Goal: Task Accomplishment & Management: Use online tool/utility

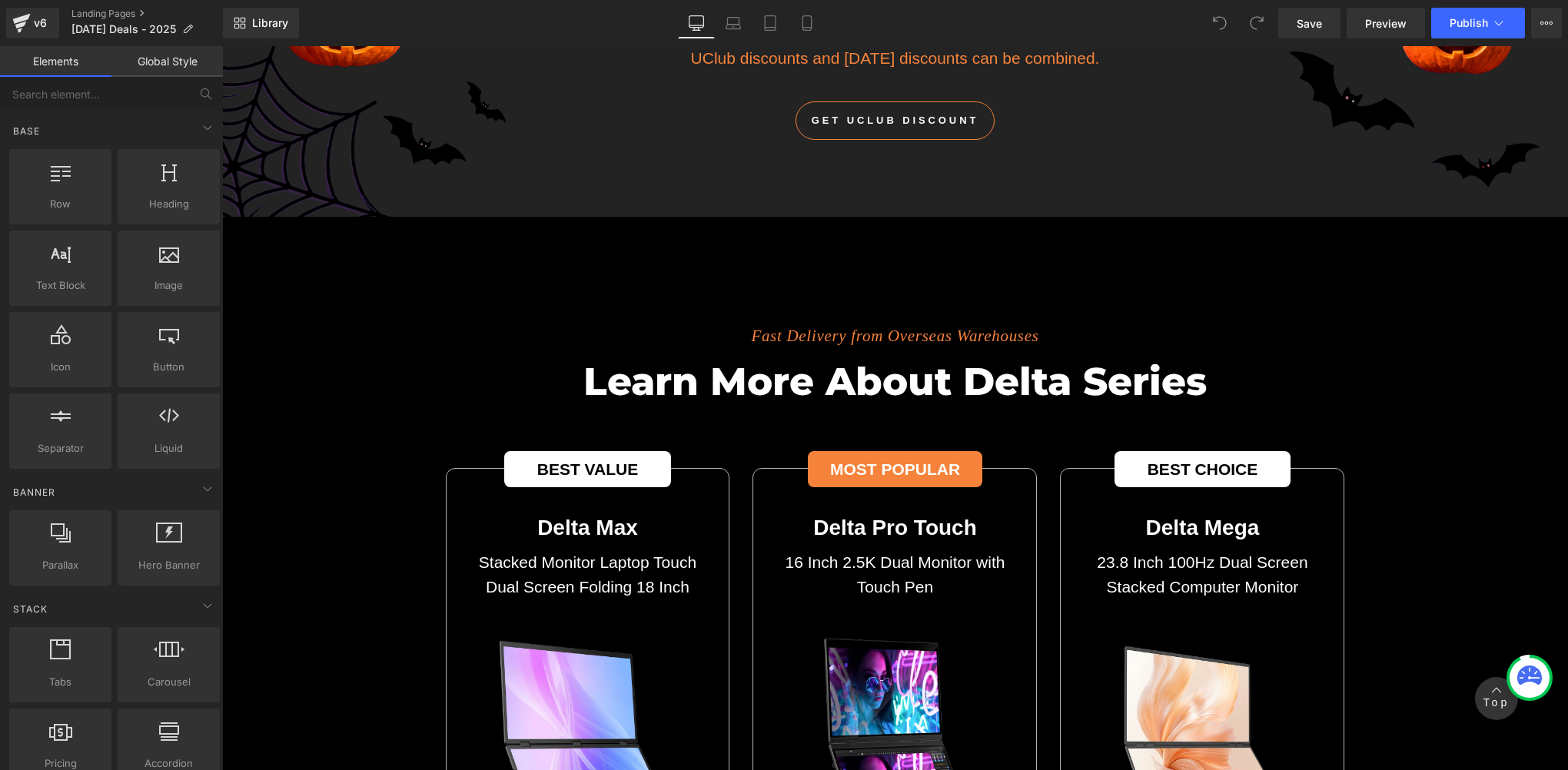
scroll to position [5124, 0]
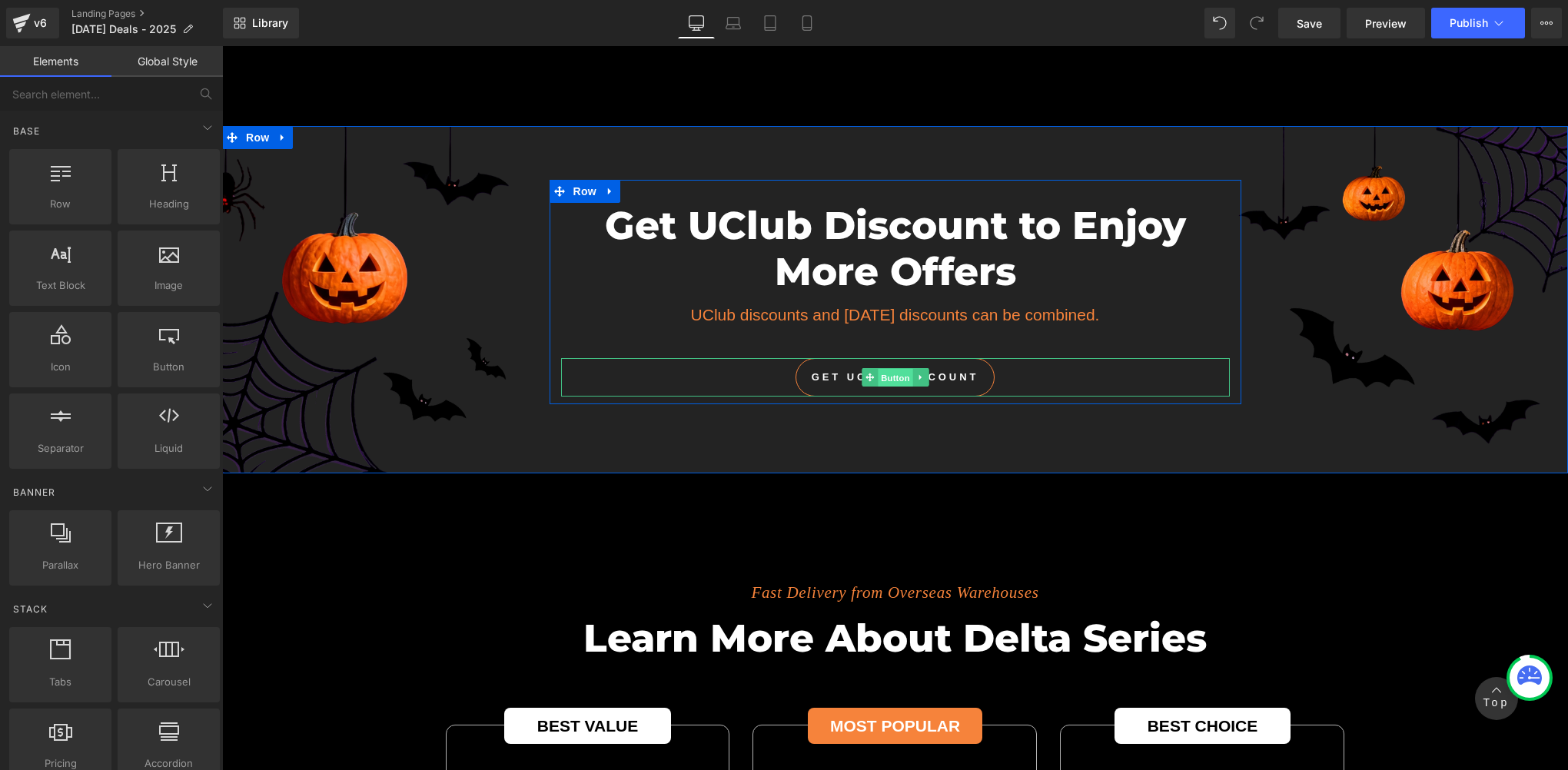
click at [886, 369] on span "Button" at bounding box center [895, 378] width 35 height 18
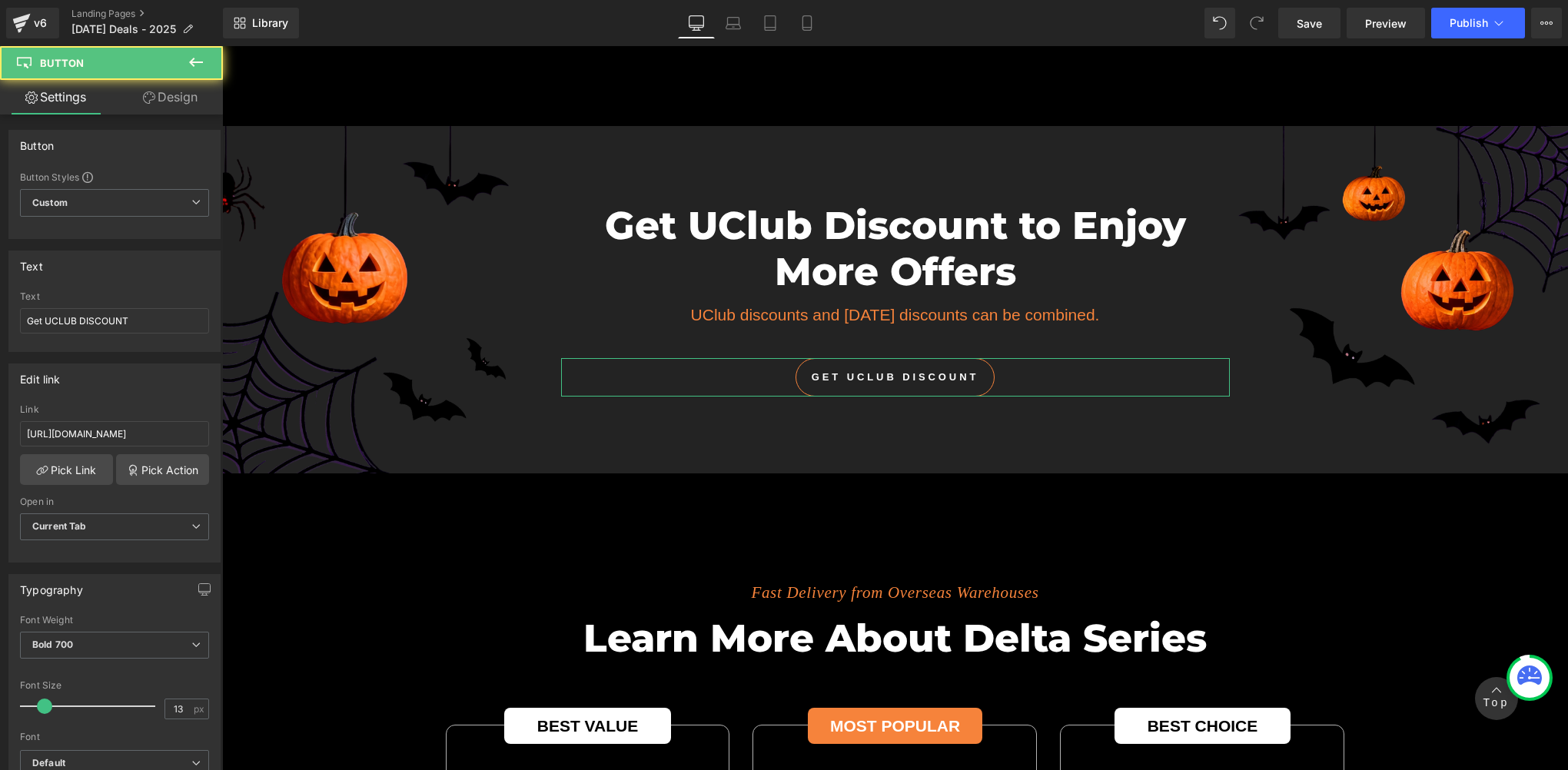
click at [186, 106] on link "Design" at bounding box center [170, 97] width 111 height 34
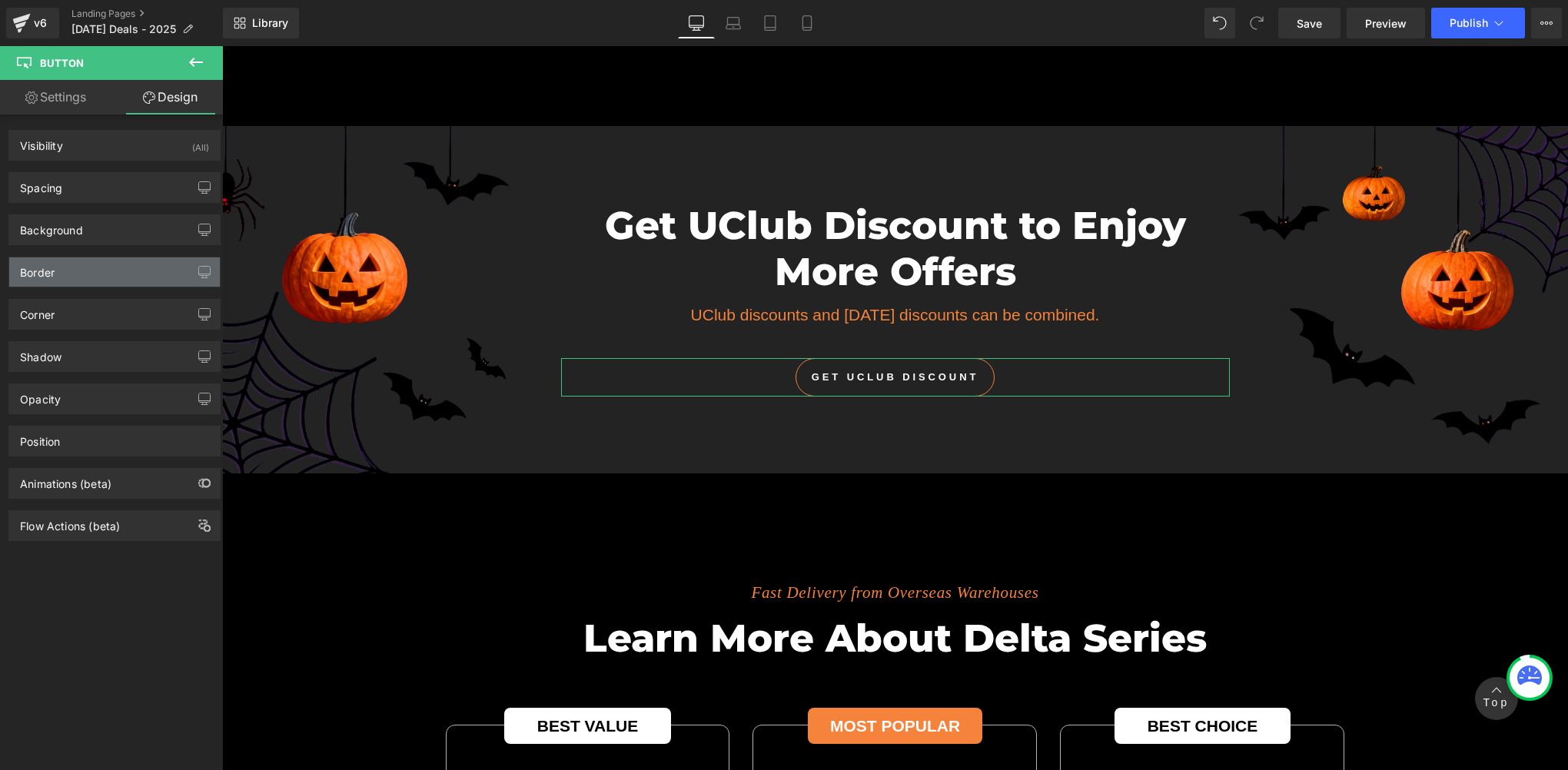
click at [94, 273] on div "Border" at bounding box center [114, 272] width 211 height 29
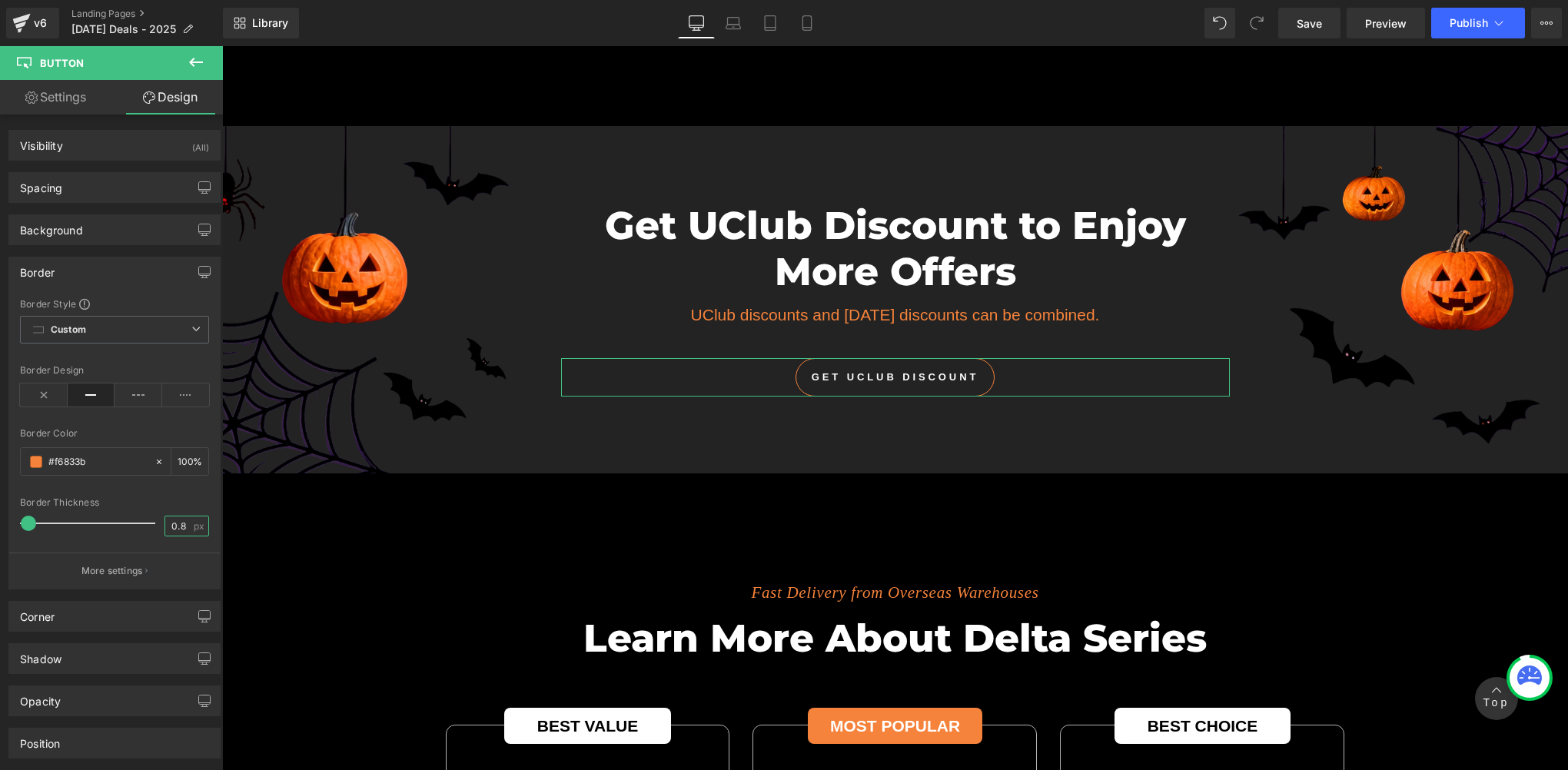
click at [176, 524] on input "0.8" at bounding box center [179, 526] width 27 height 19
type input "1"
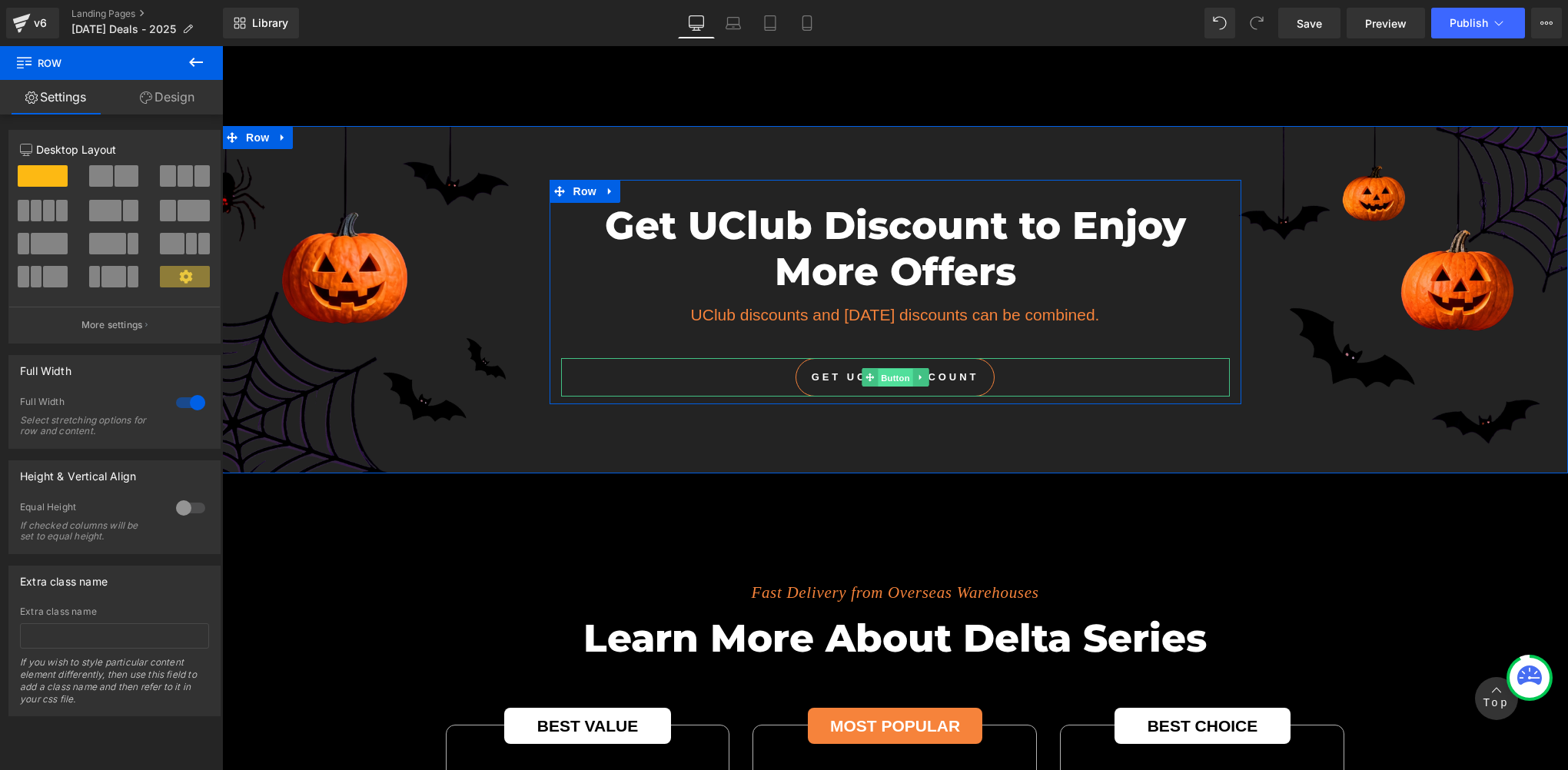
click at [889, 369] on span "Button" at bounding box center [895, 378] width 35 height 18
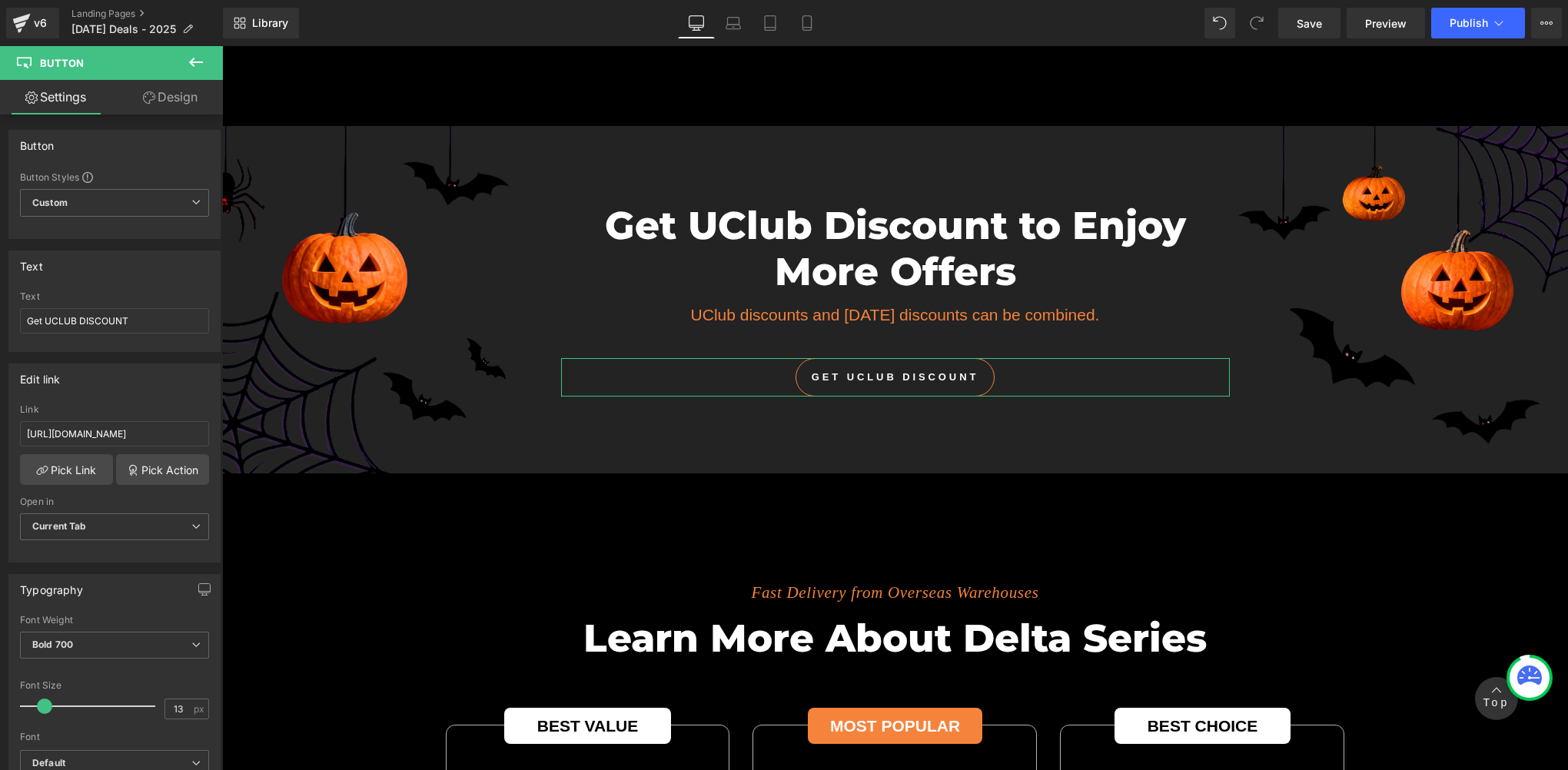
click at [186, 109] on link "Design" at bounding box center [170, 97] width 111 height 34
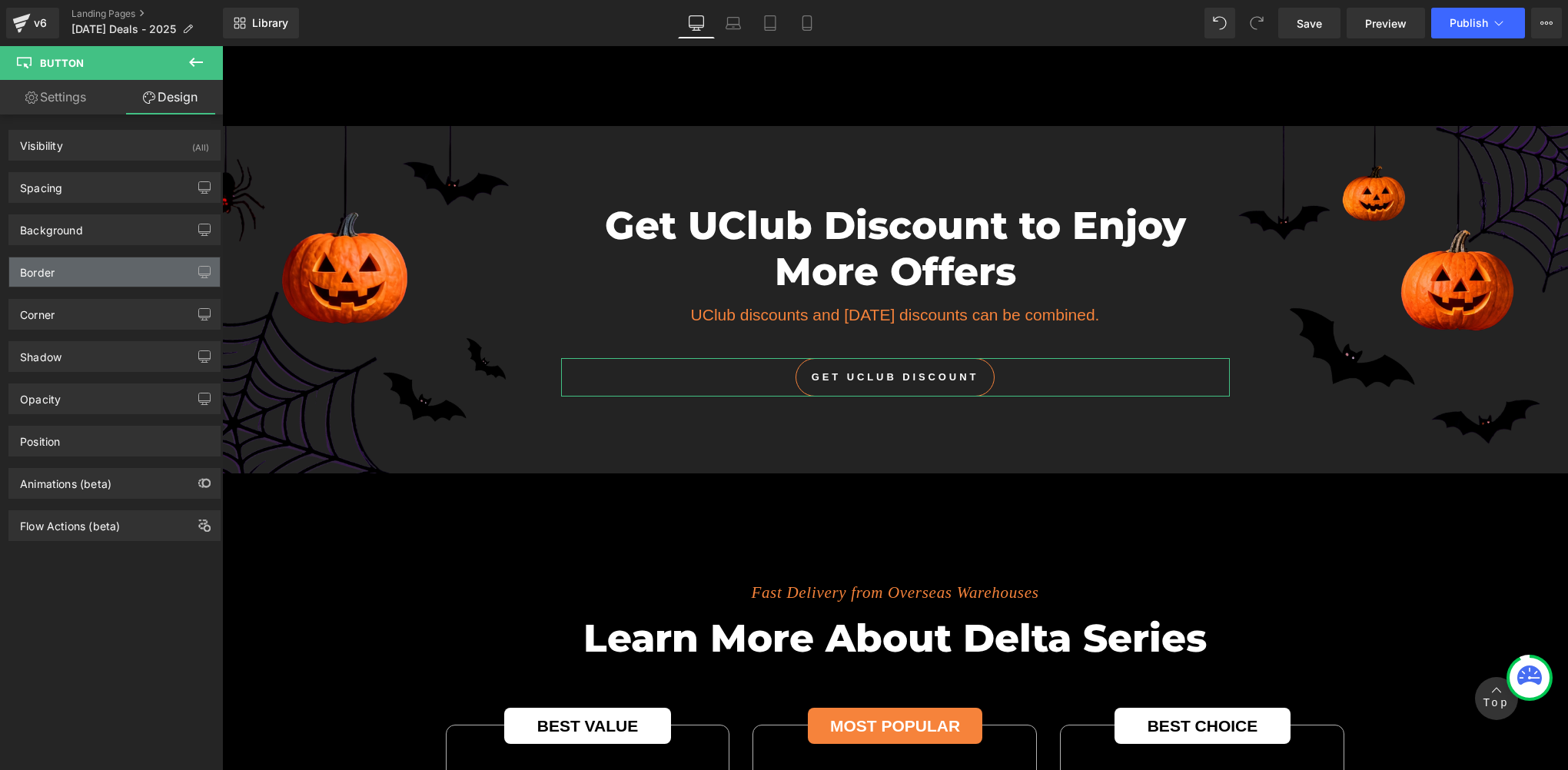
click at [80, 274] on div "Border" at bounding box center [114, 272] width 211 height 29
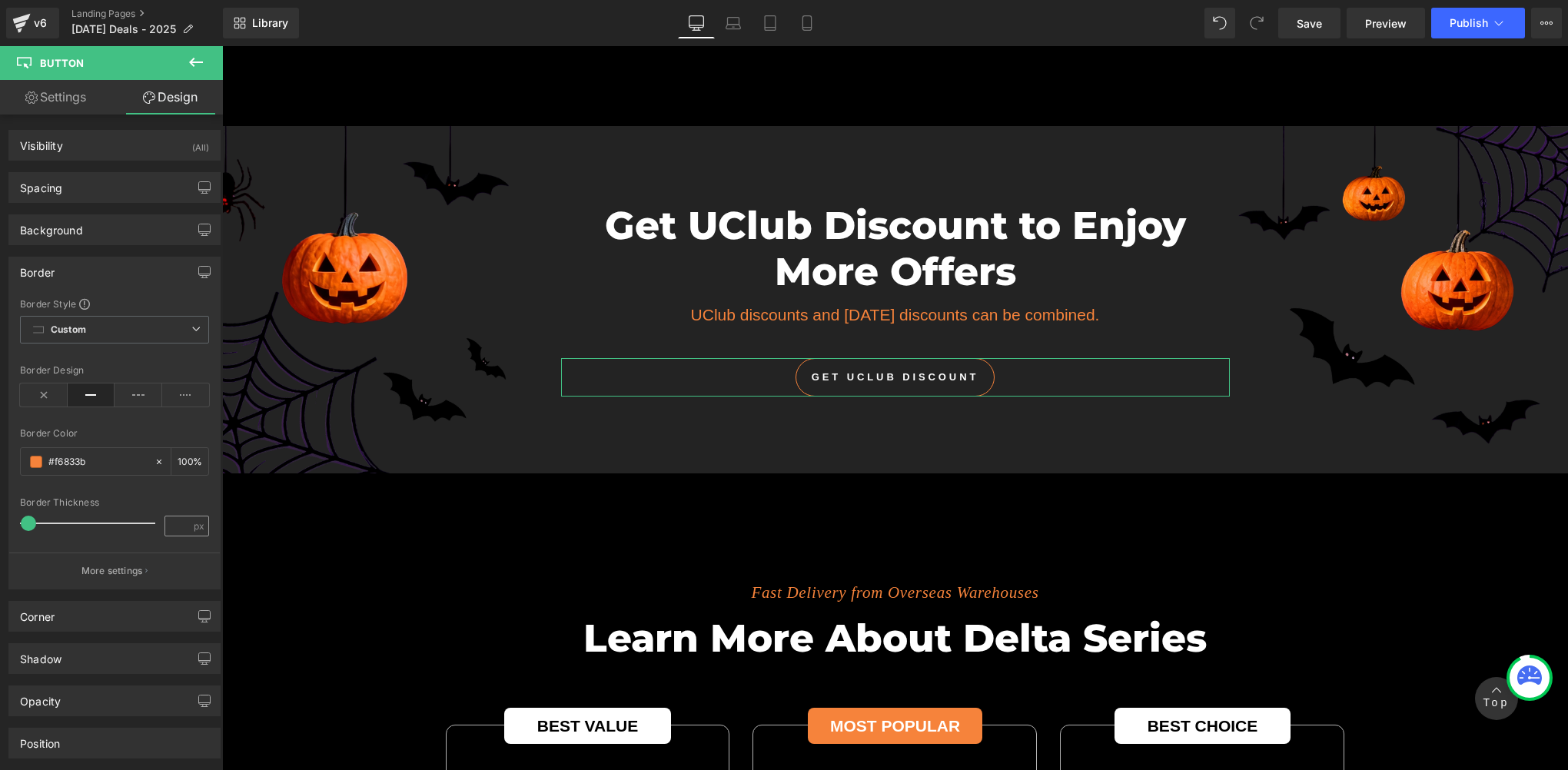
click at [186, 523] on div "px" at bounding box center [186, 526] width 44 height 21
click at [173, 528] on input "number" at bounding box center [179, 526] width 27 height 19
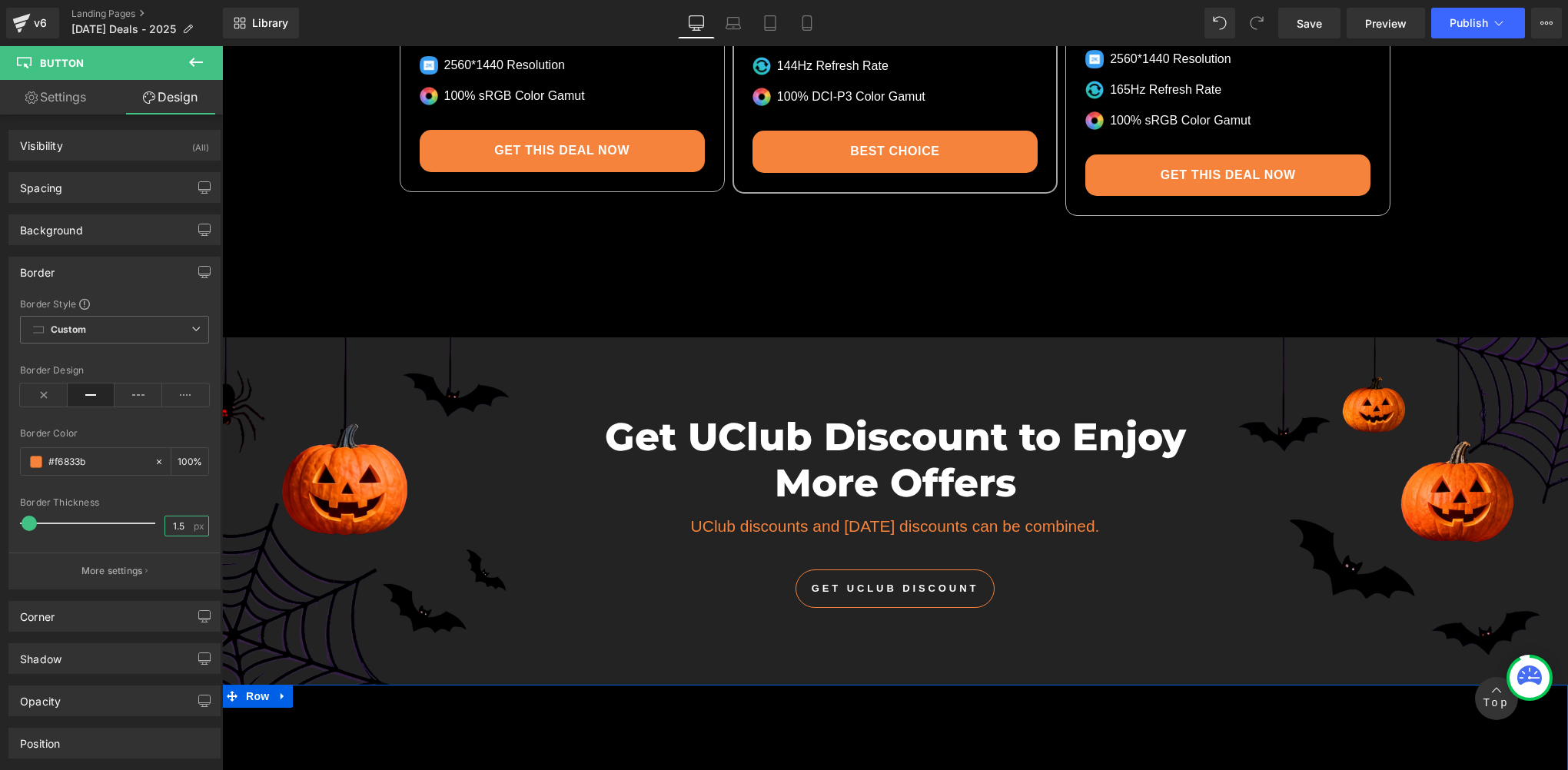
scroll to position [4868, 0]
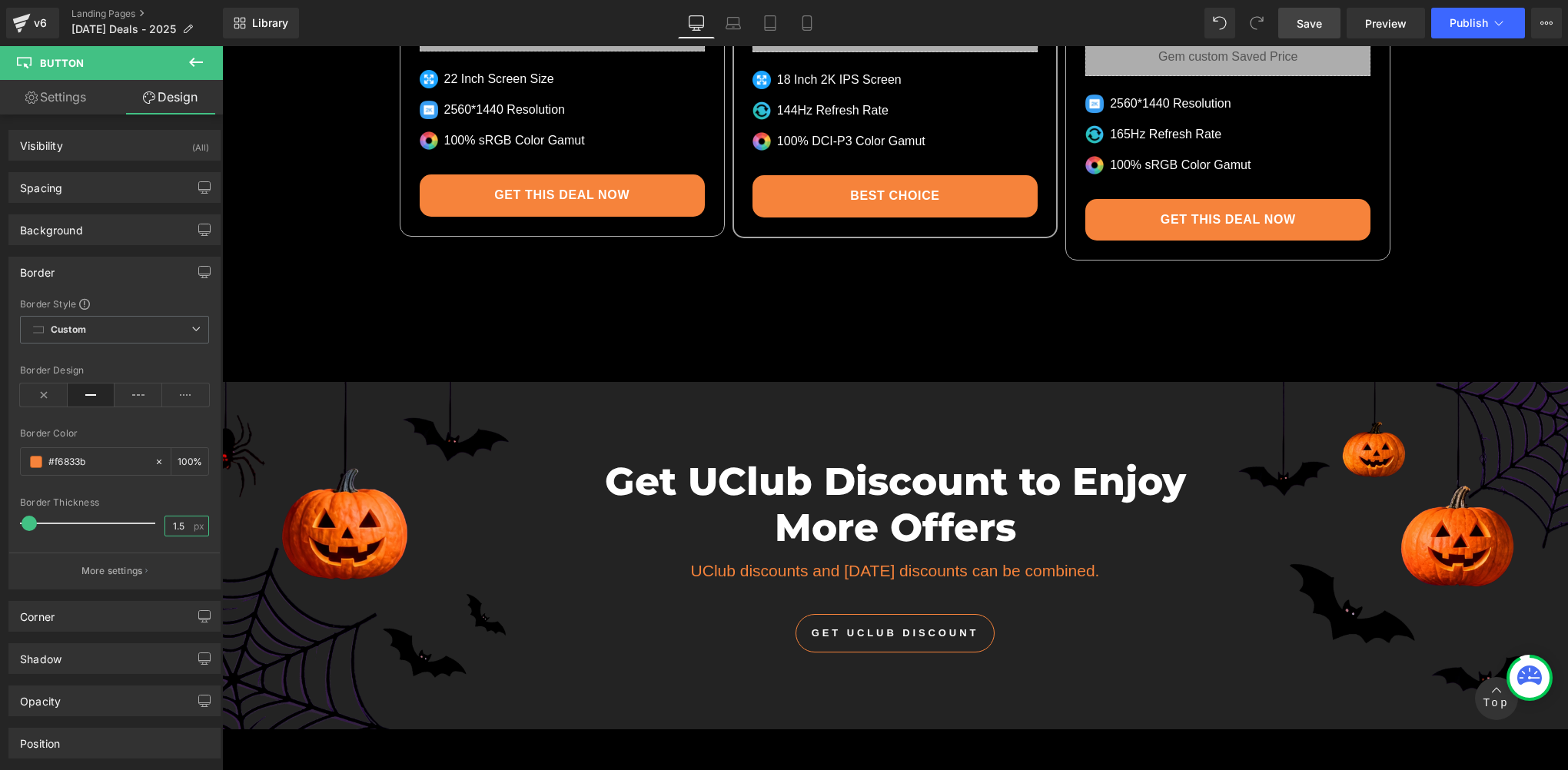
type input "1.5"
click at [1307, 33] on link "Save" at bounding box center [1309, 23] width 62 height 31
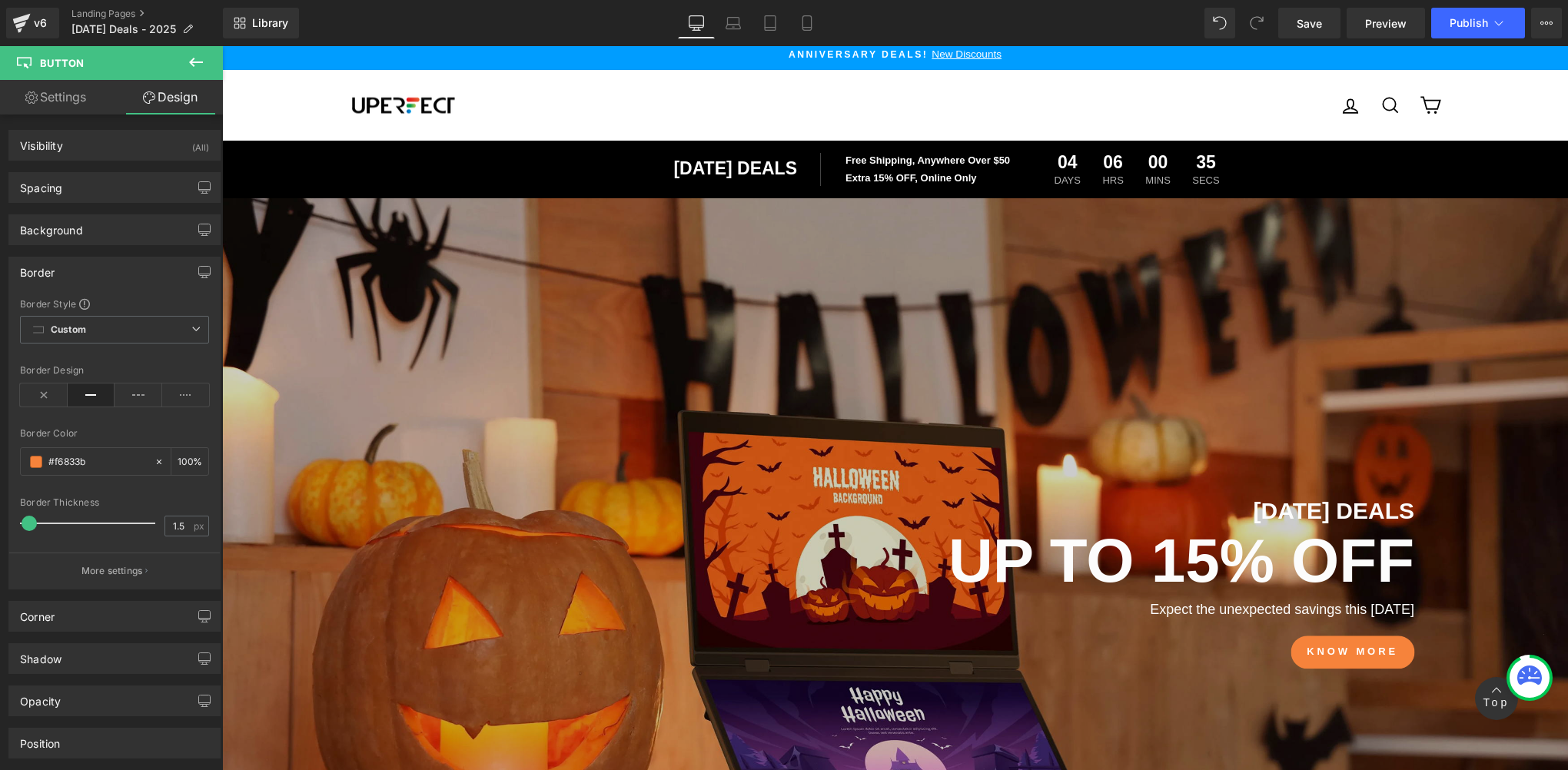
scroll to position [0, 0]
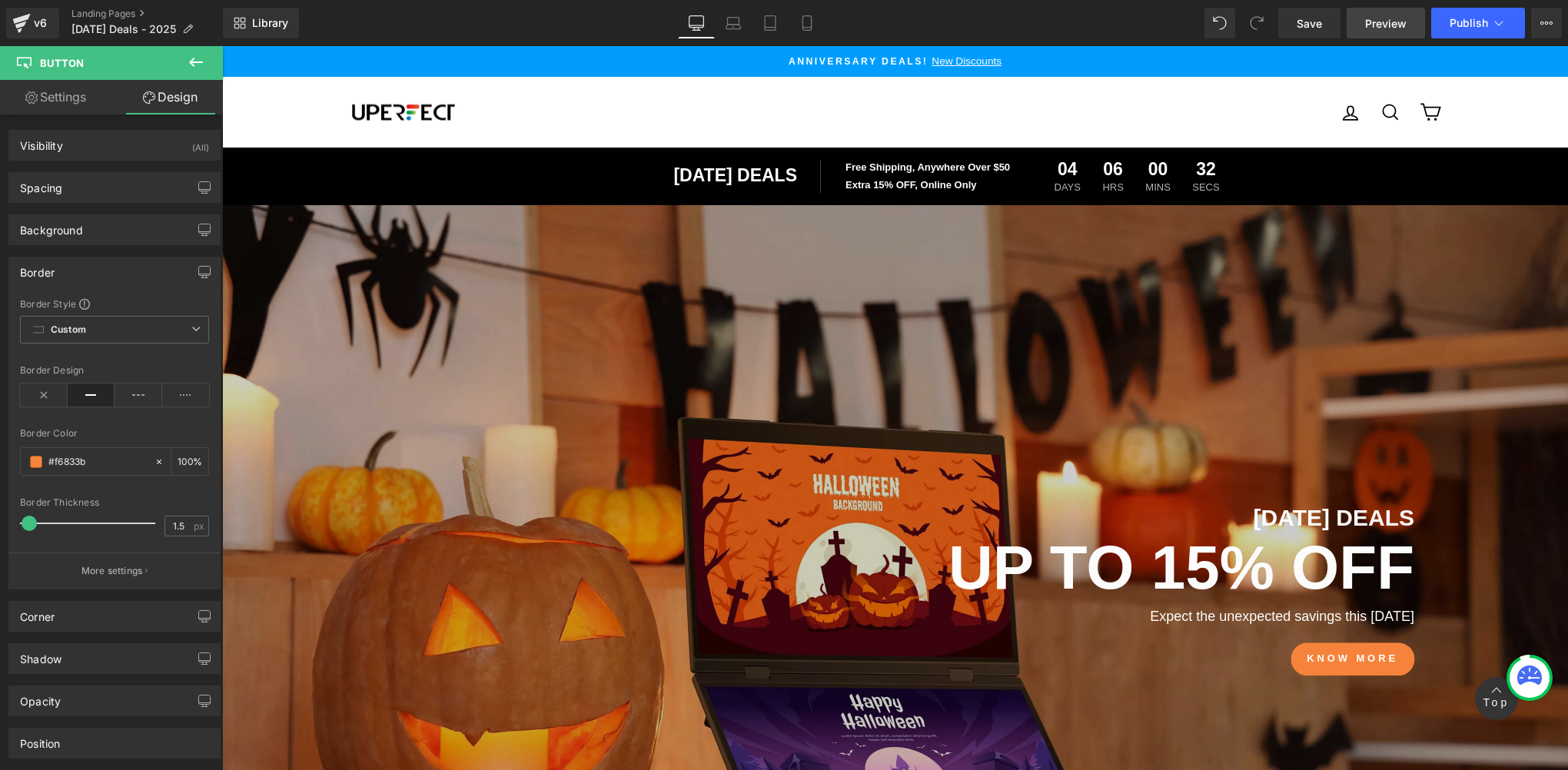
click at [1392, 19] on span "Preview" at bounding box center [1386, 24] width 42 height 16
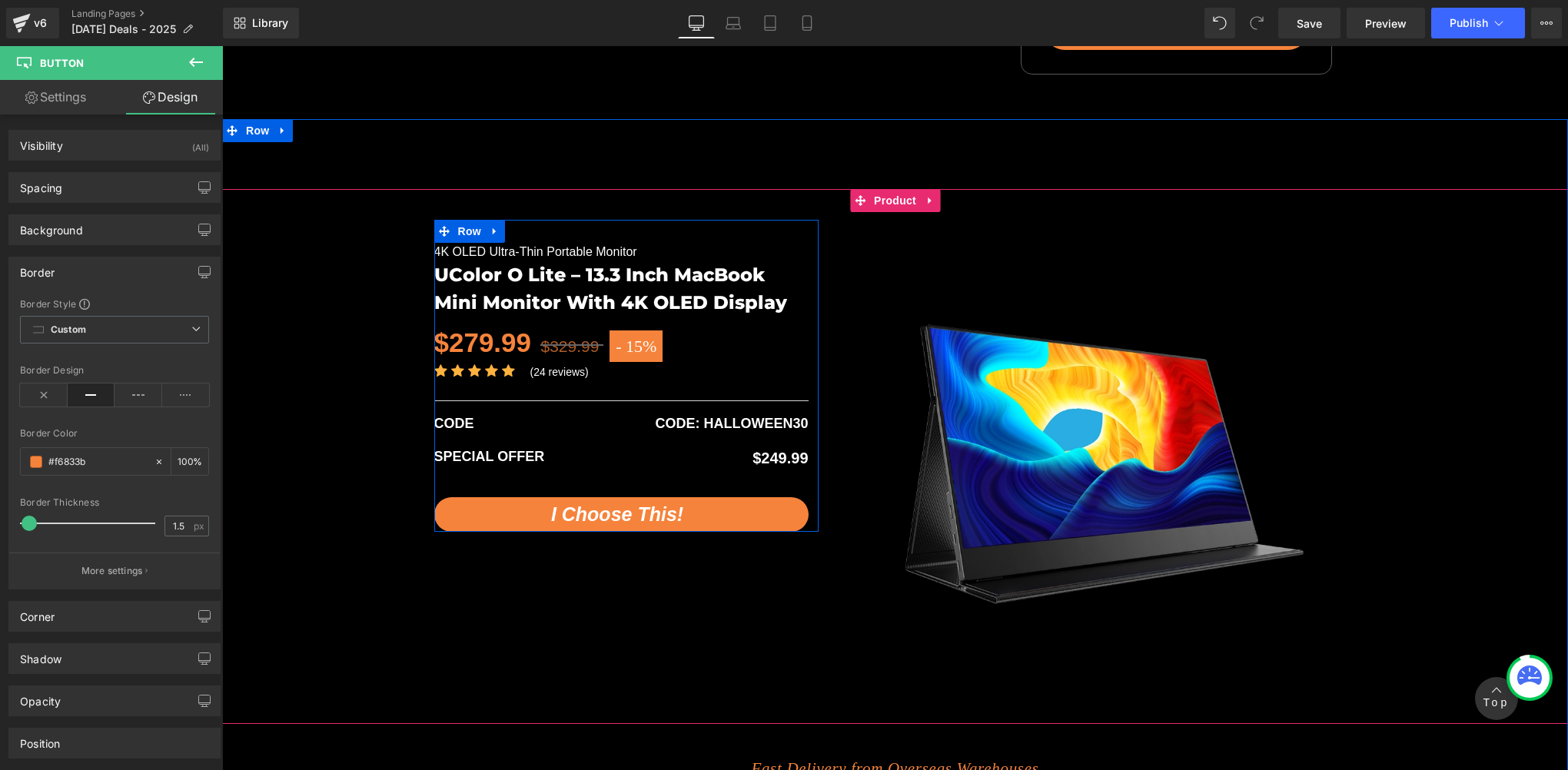
scroll to position [3075, 0]
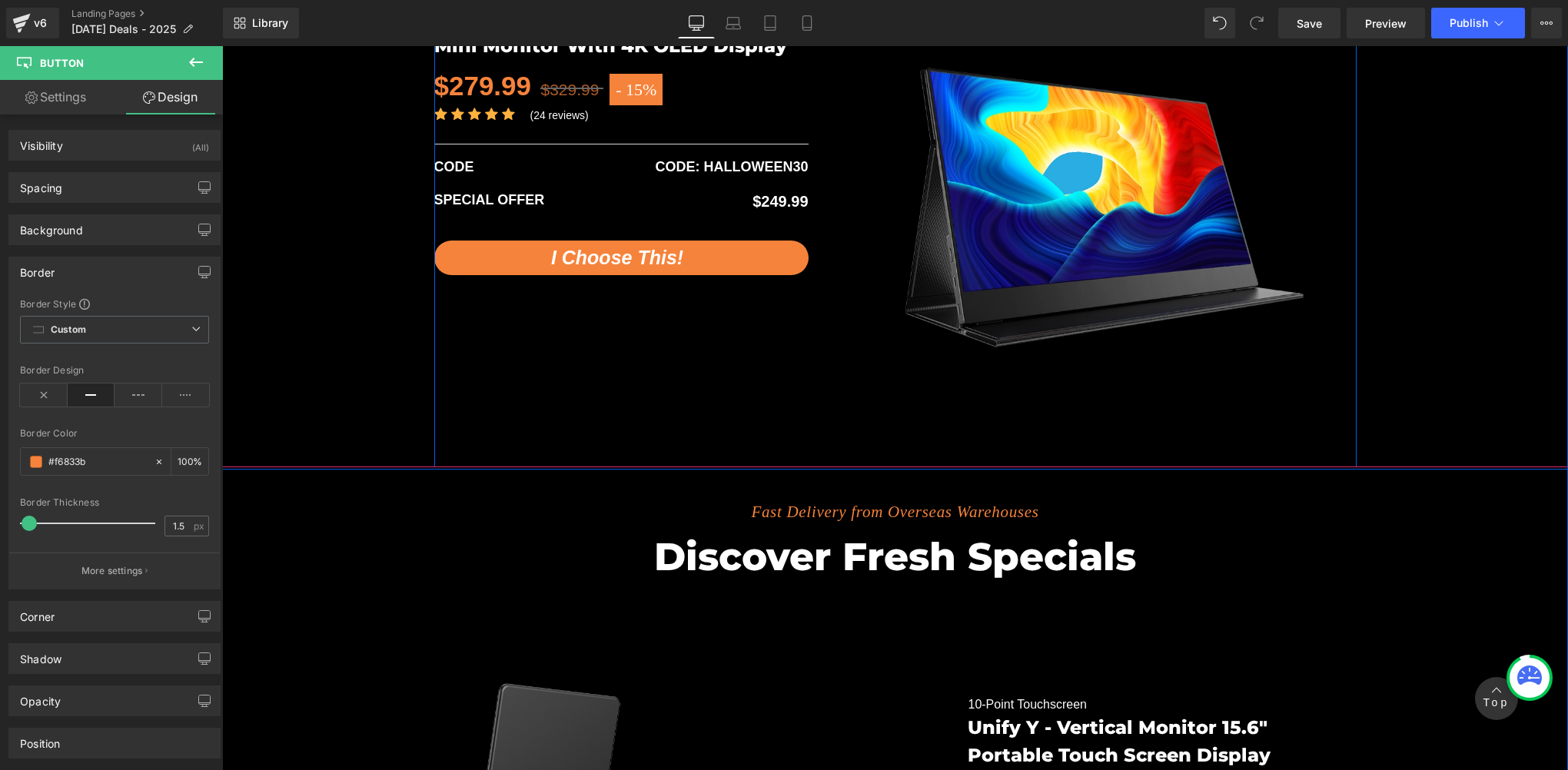
click at [605, 248] on span "(P) Cart Button" at bounding box center [620, 257] width 70 height 18
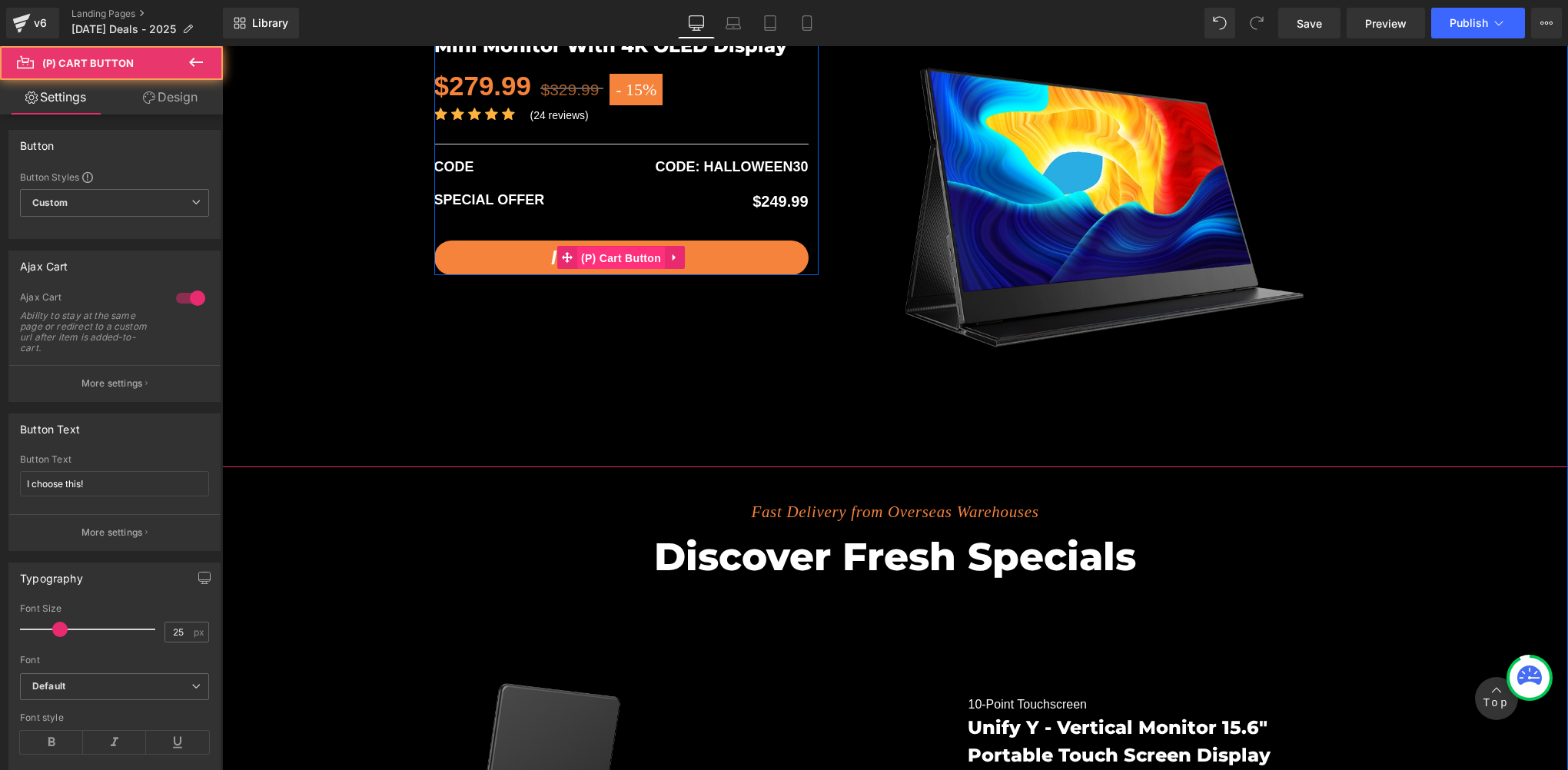
click at [605, 248] on span "(P) Cart Button" at bounding box center [621, 258] width 88 height 23
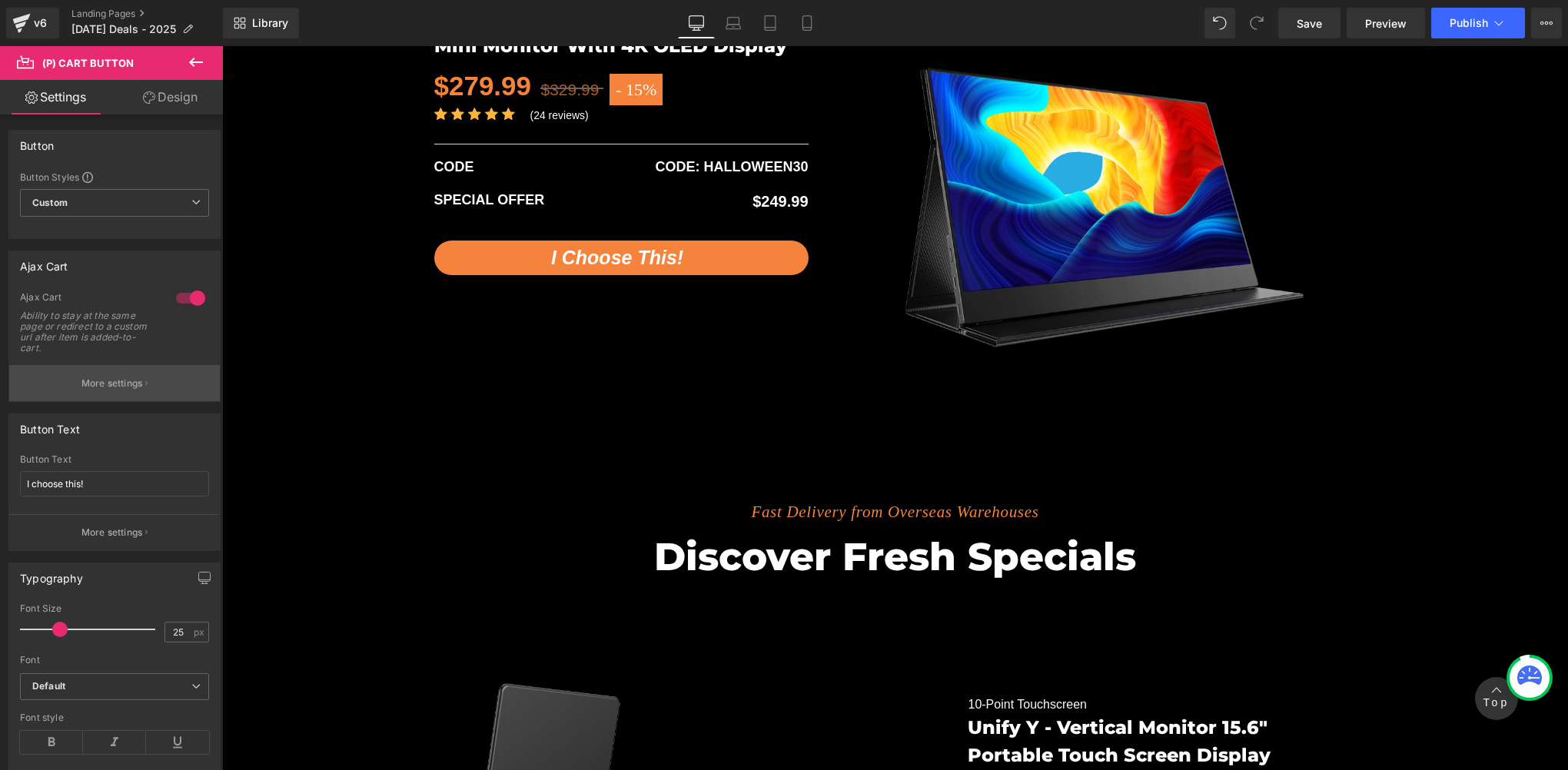
click at [94, 376] on p "More settings" at bounding box center [112, 383] width 62 height 14
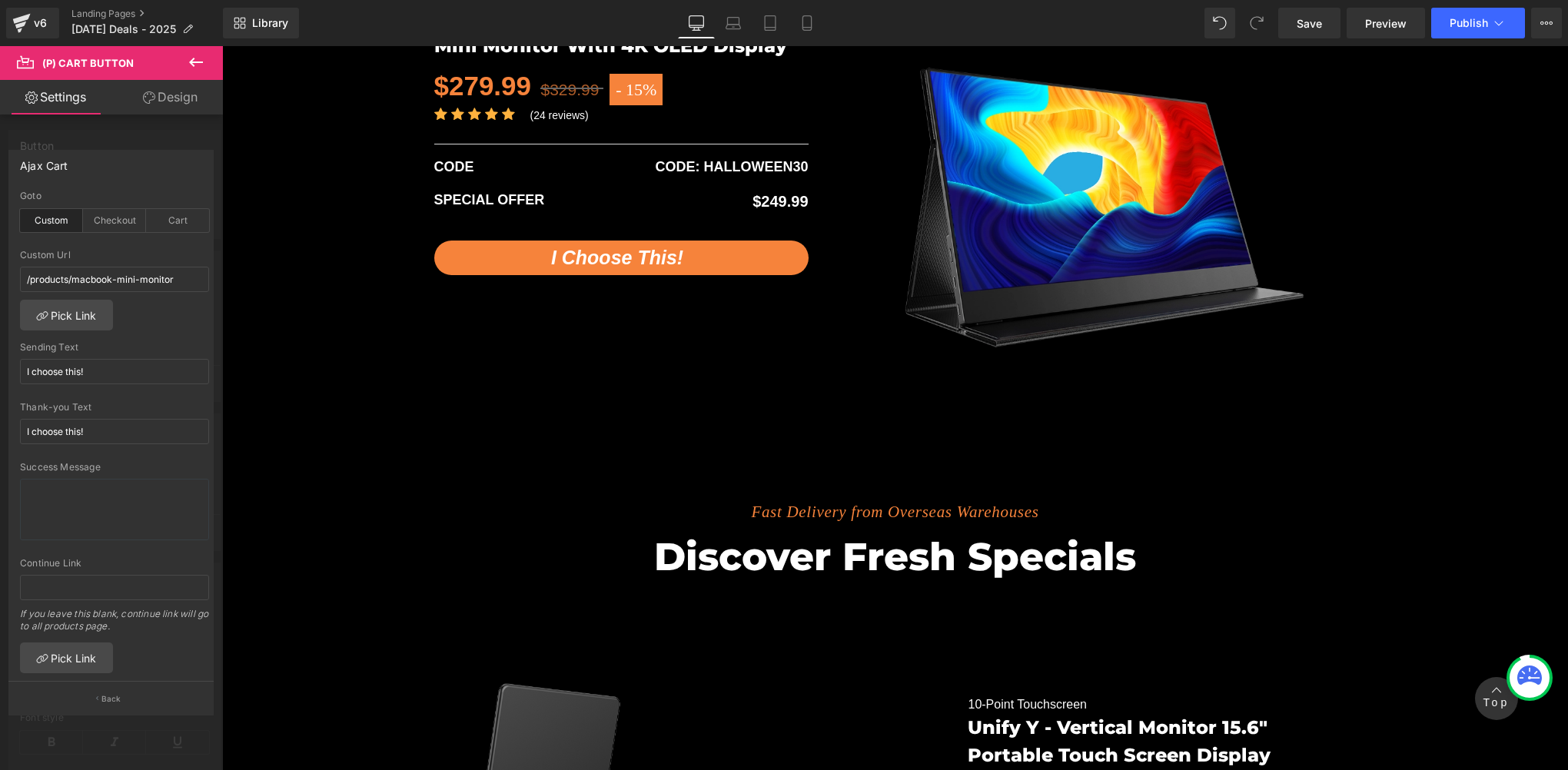
scroll to position [2818, 0]
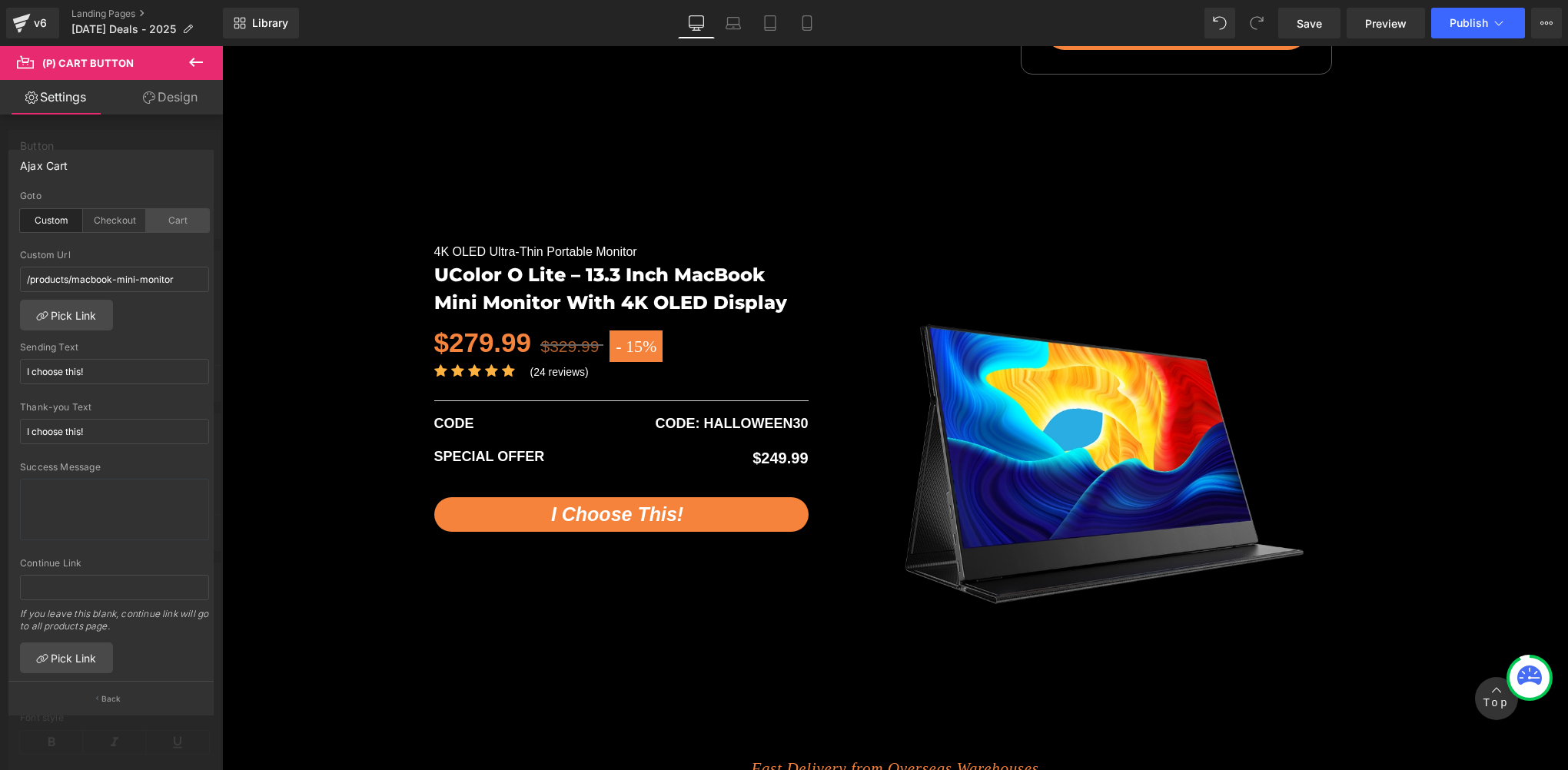
click at [167, 220] on div "Cart" at bounding box center [177, 220] width 63 height 23
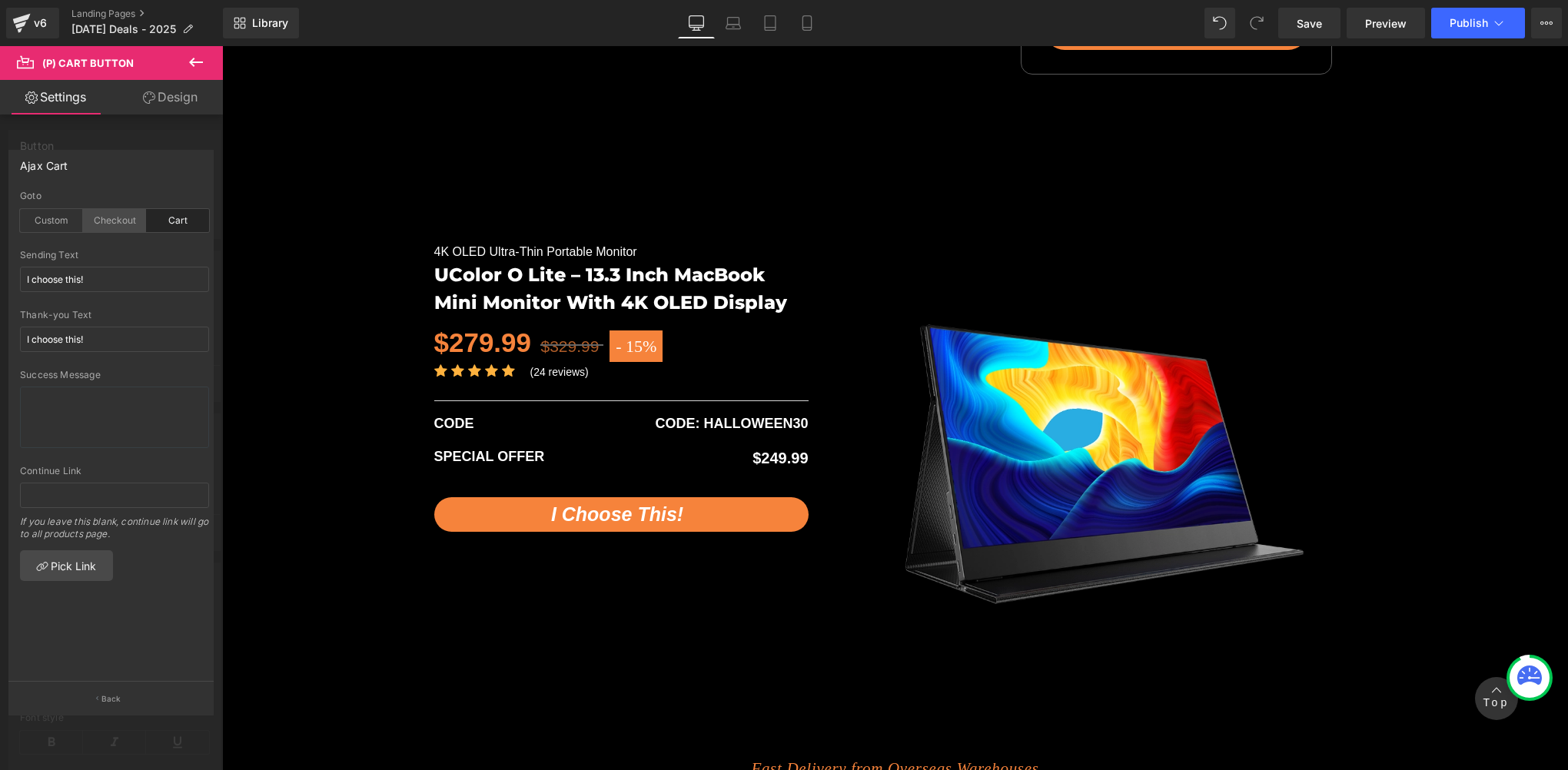
click at [120, 223] on div "Checkout" at bounding box center [115, 220] width 63 height 23
click at [64, 223] on div "Custom" at bounding box center [52, 220] width 63 height 23
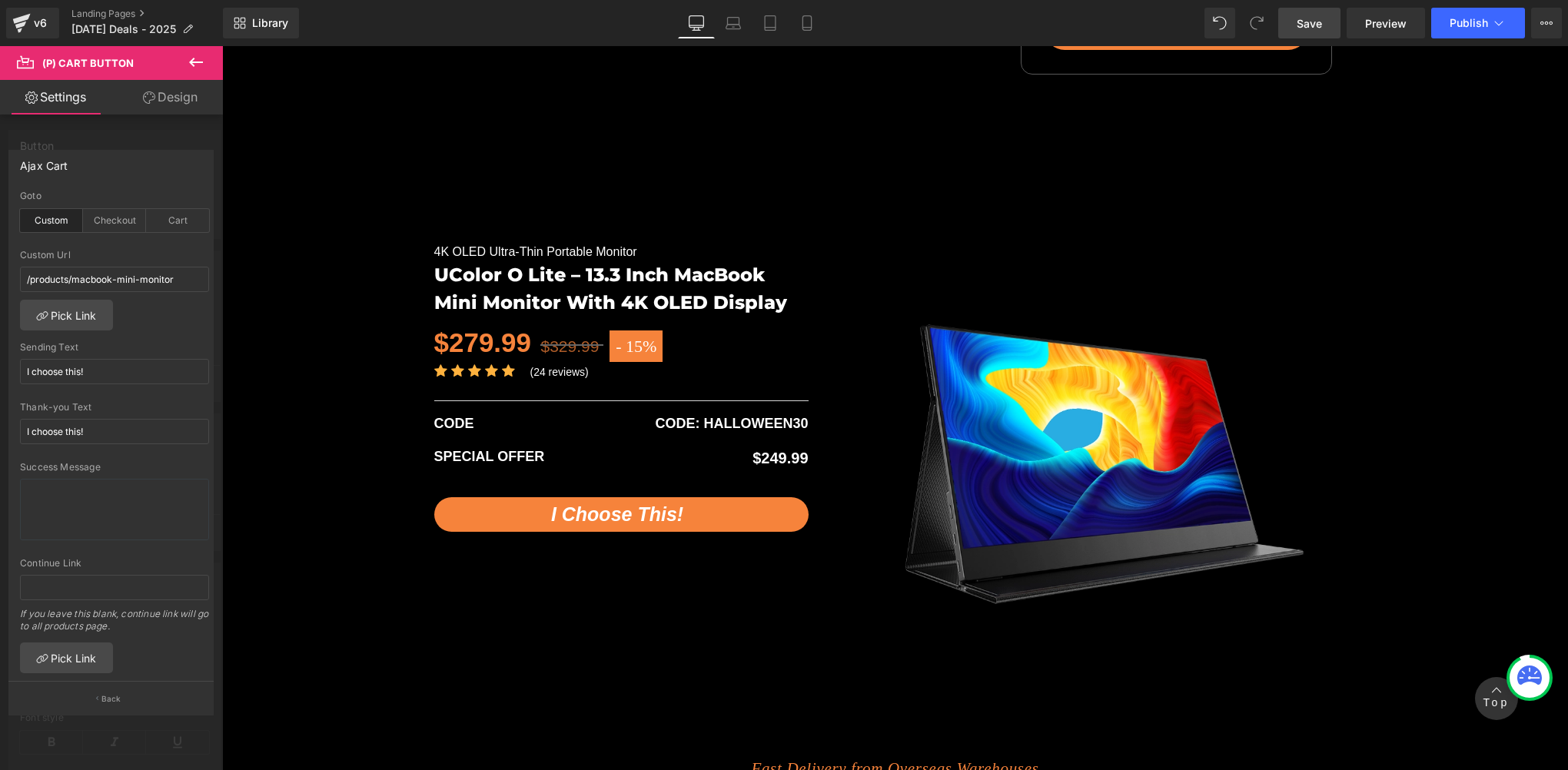
click at [1308, 21] on span "Save" at bounding box center [1309, 24] width 25 height 16
click at [69, 315] on link "Pick Link" at bounding box center [66, 315] width 93 height 31
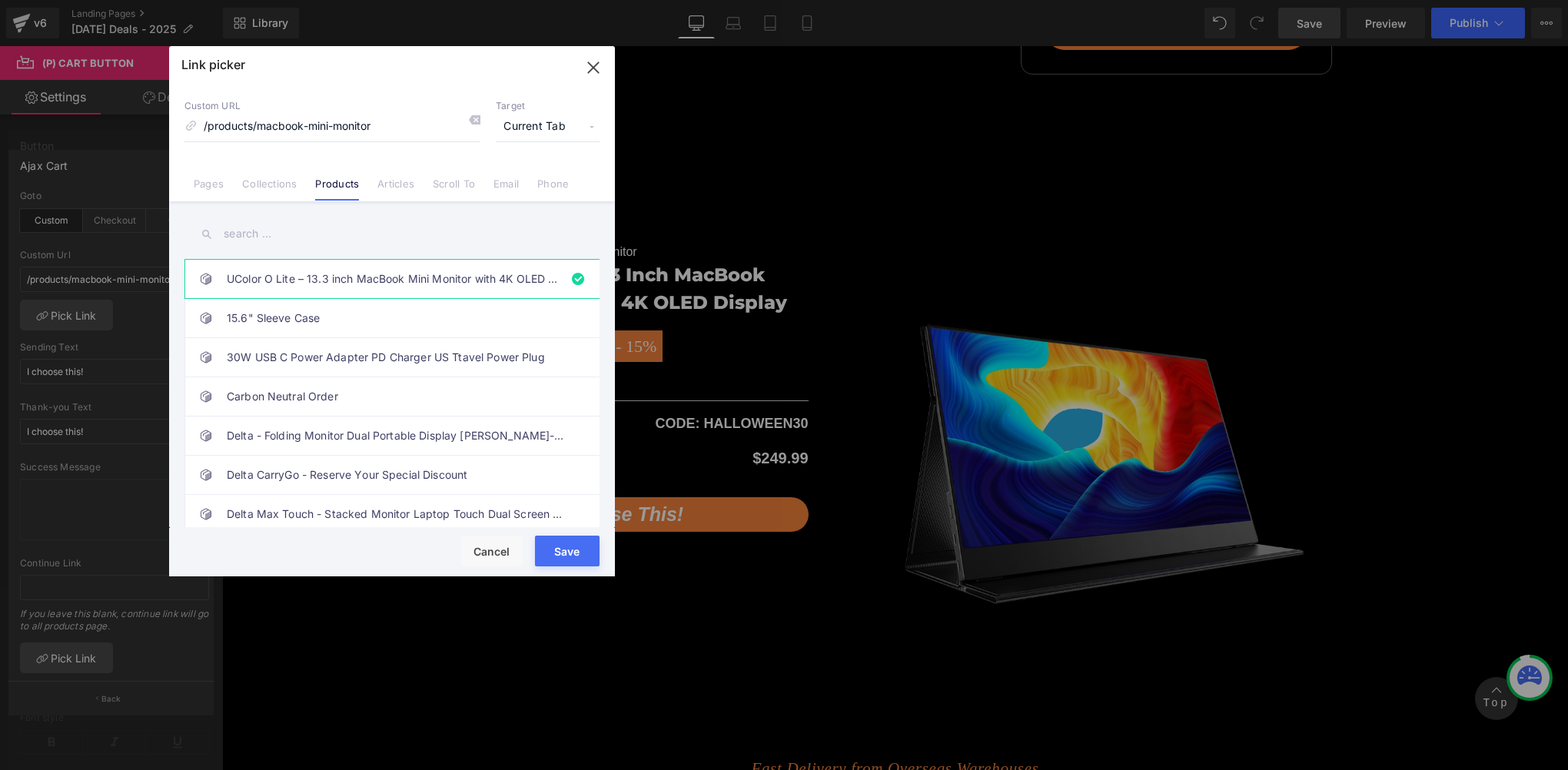
click at [584, 556] on button "Save" at bounding box center [566, 551] width 64 height 31
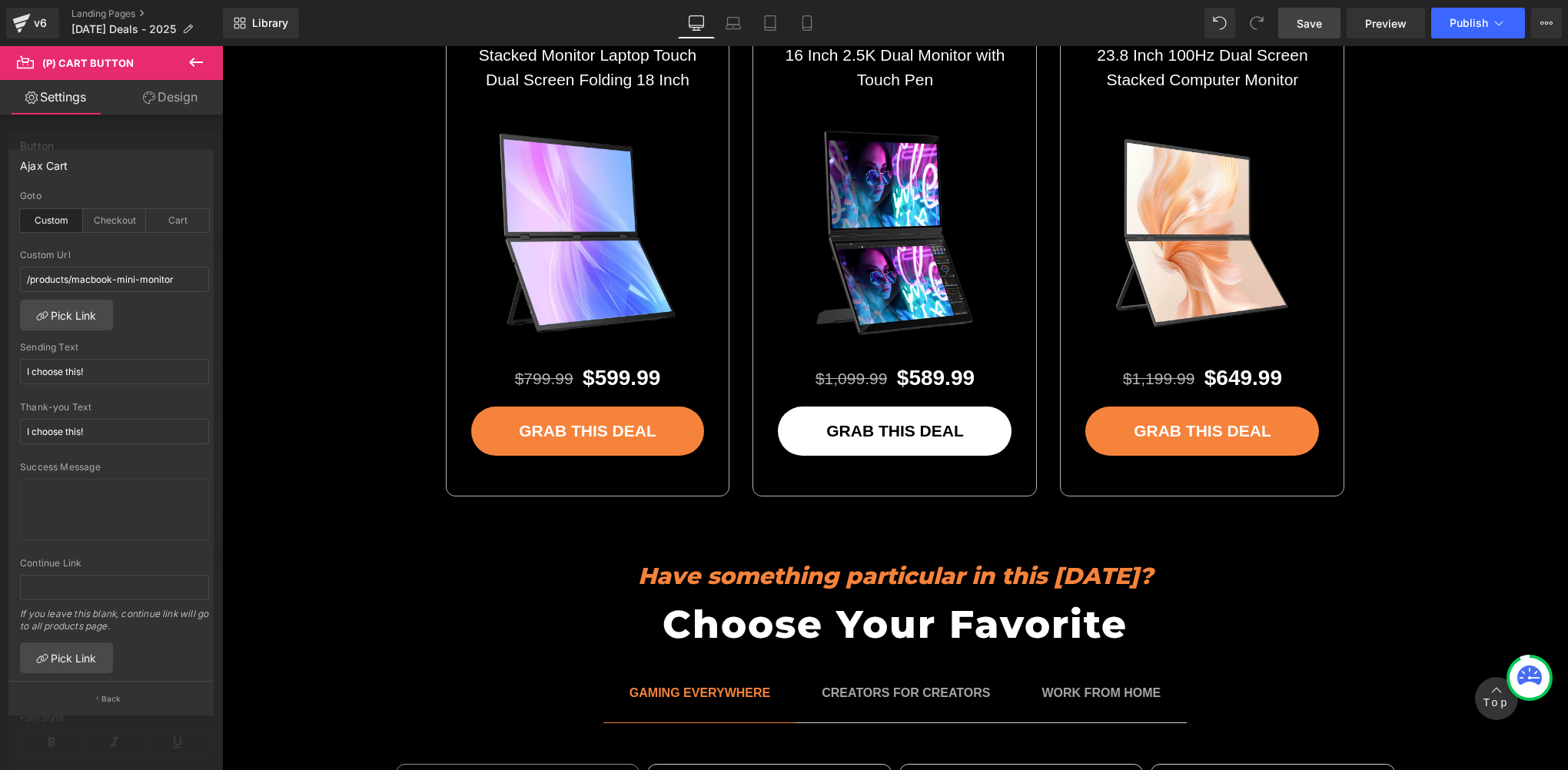
scroll to position [5892, 0]
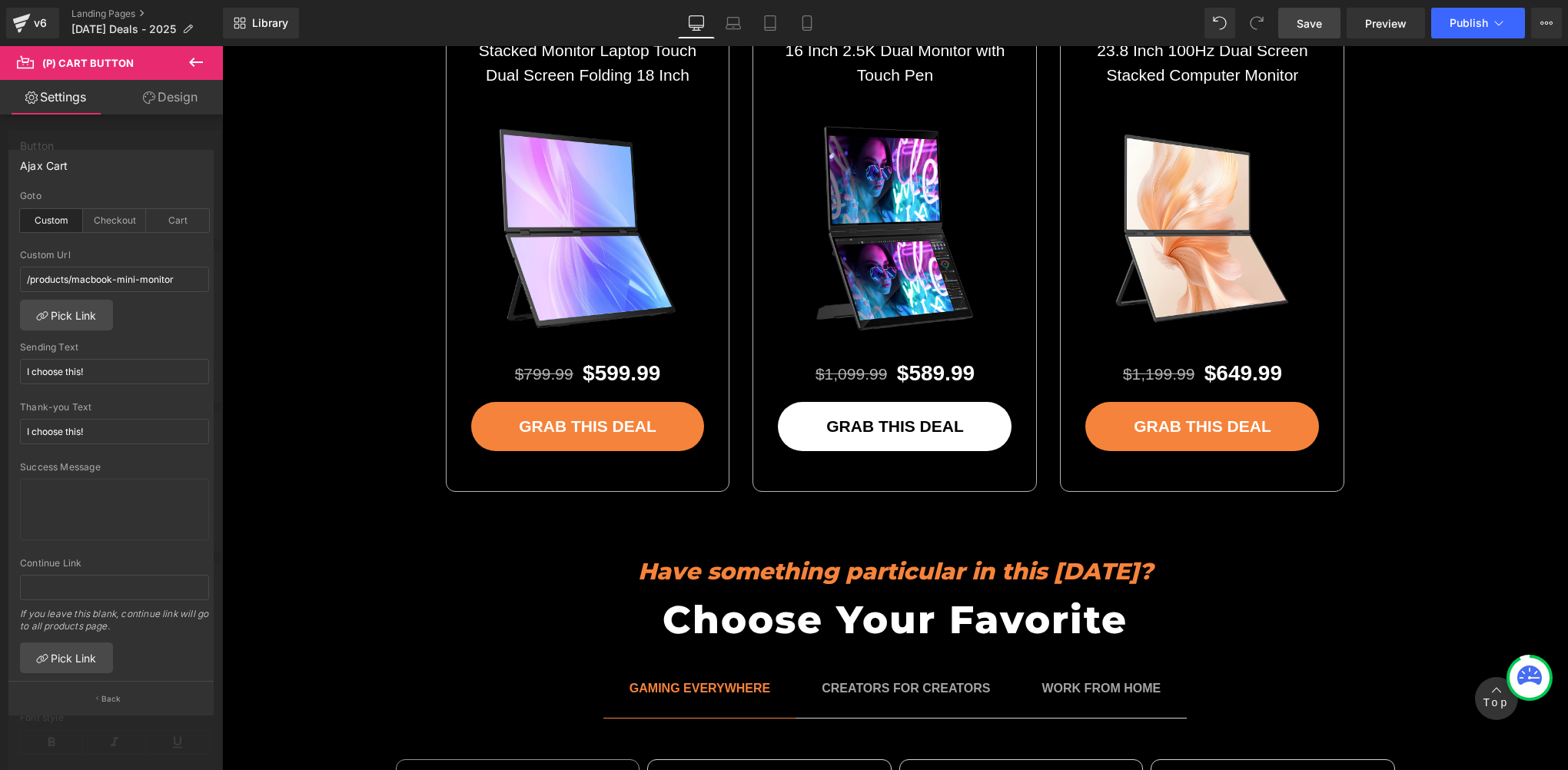
drag, startPoint x: 575, startPoint y: 398, endPoint x: 590, endPoint y: 398, distance: 15.0
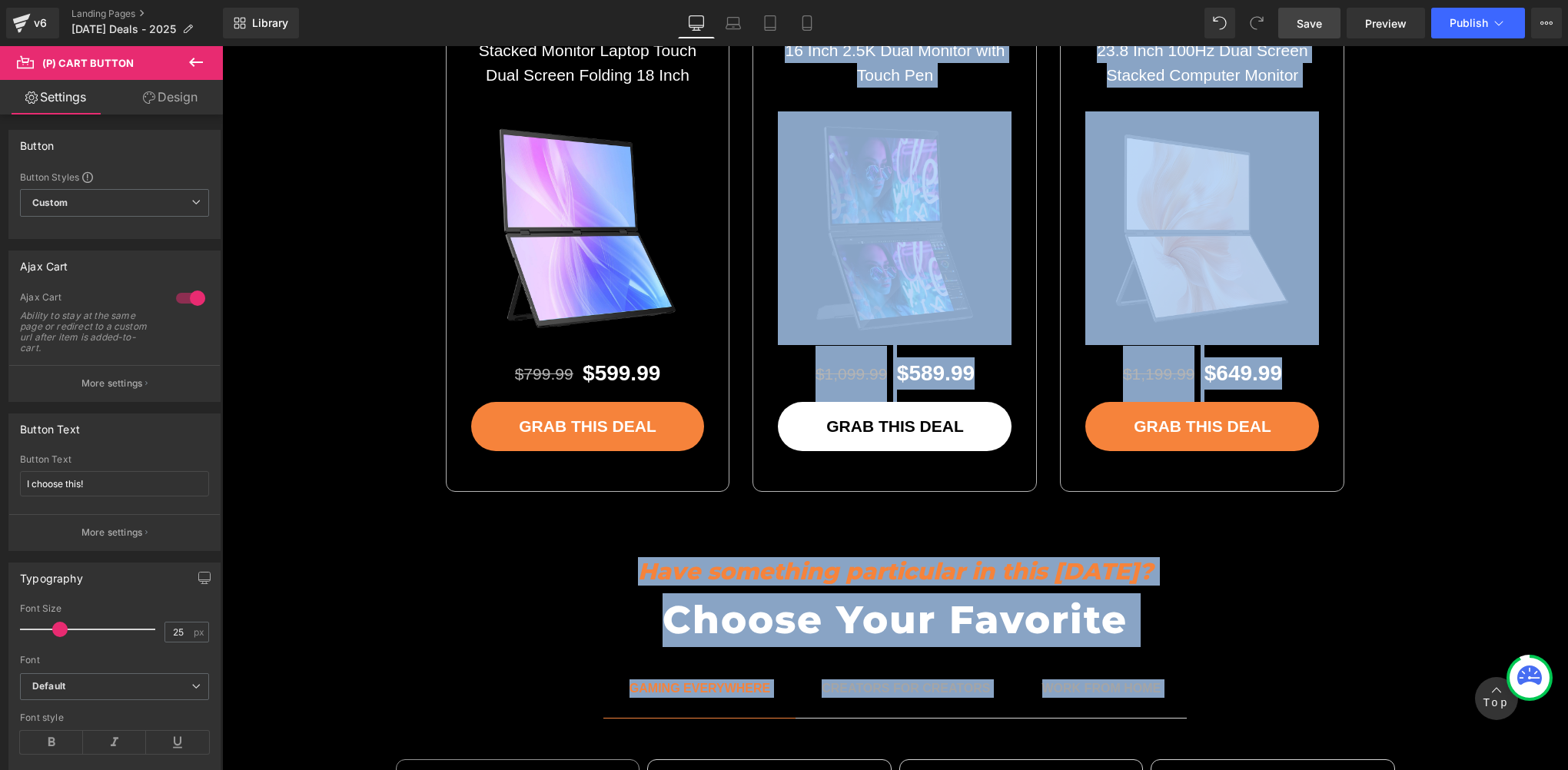
click at [591, 402] on div "GRAB THIS DEAL (P) Cart Button" at bounding box center [588, 426] width 233 height 49
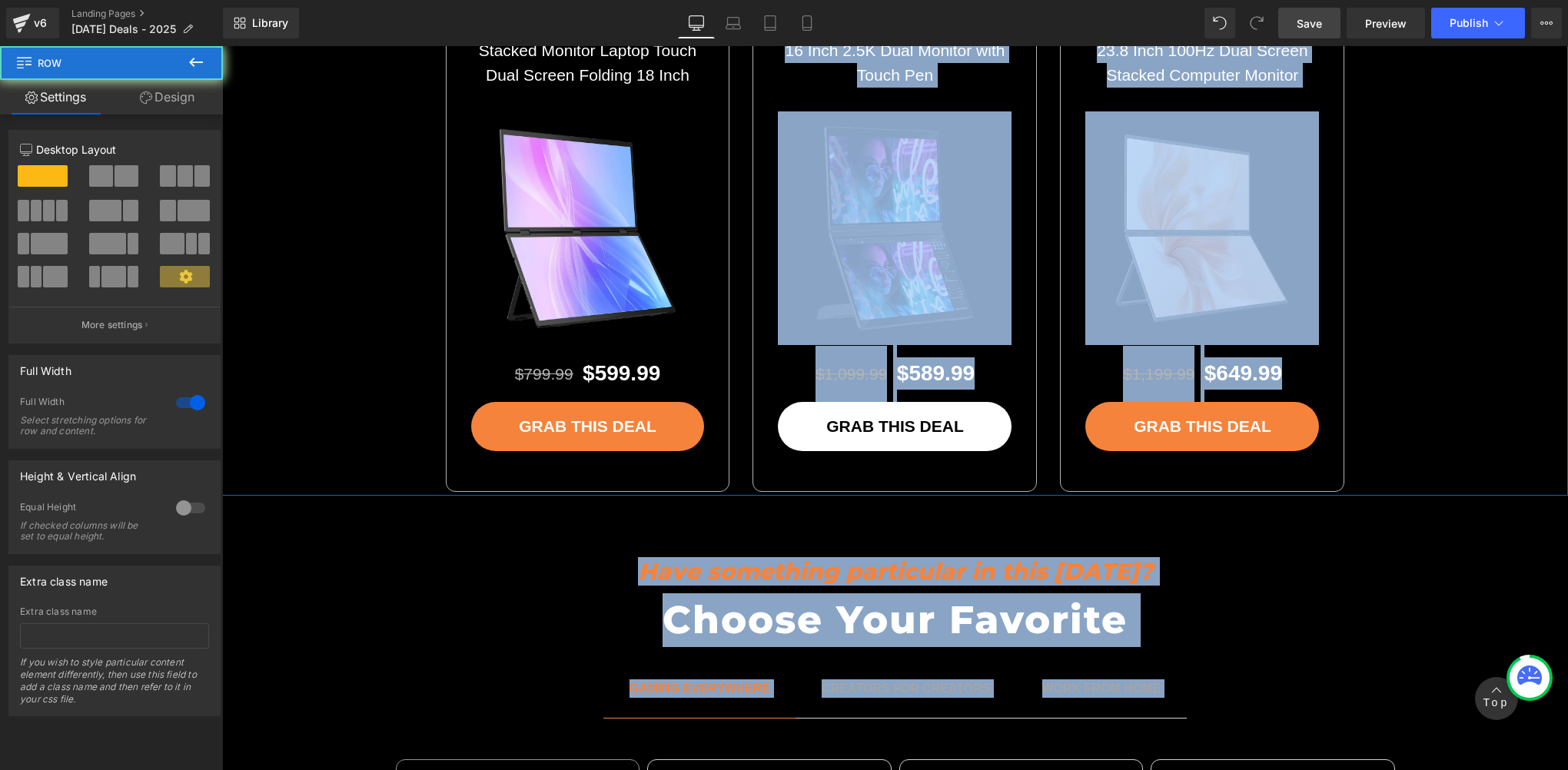
click at [375, 385] on div "Fast Delivery from Overseas Warehouses Text Block Learn more about delta series…" at bounding box center [896, 137] width 1346 height 709
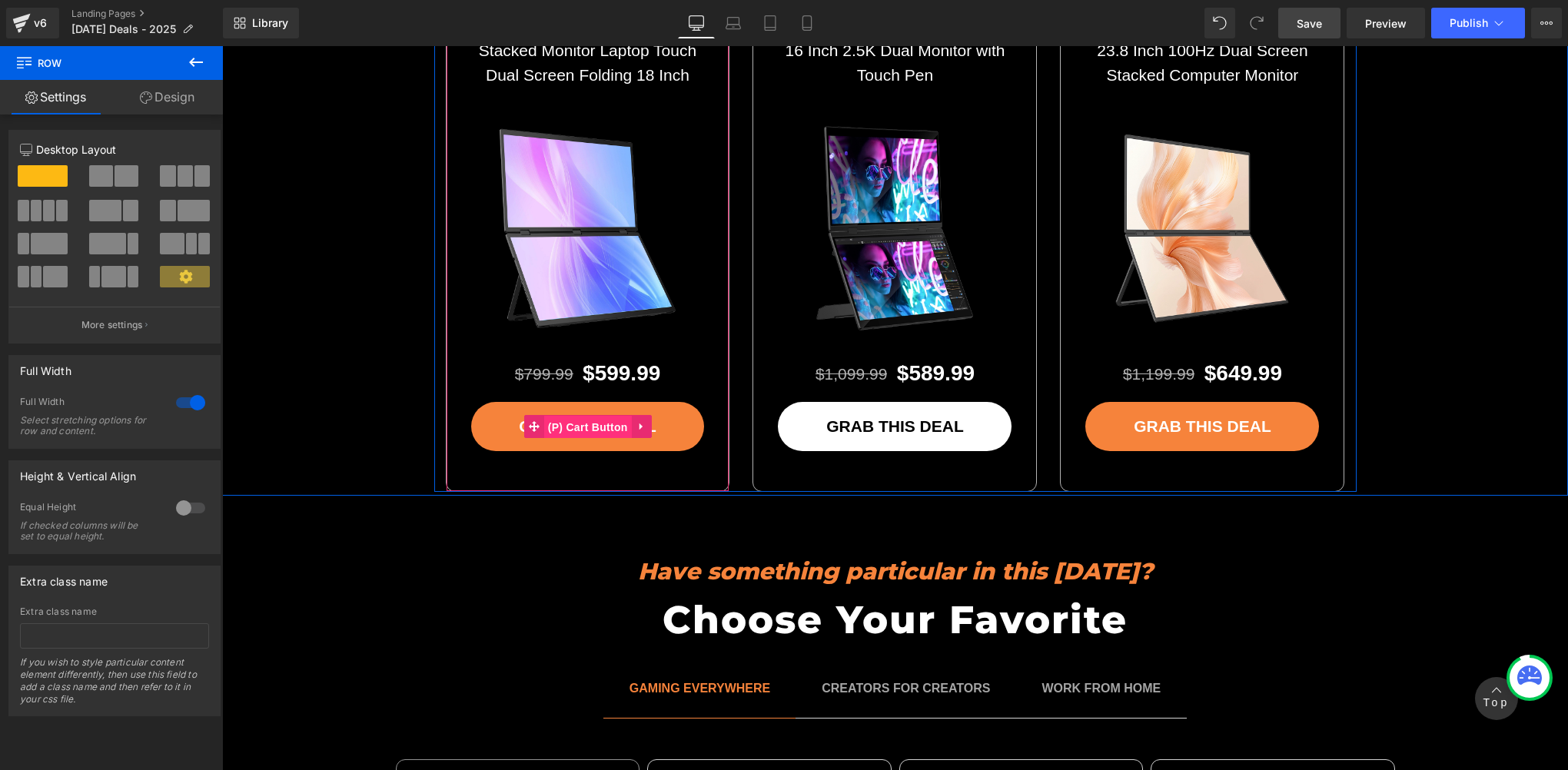
click at [575, 416] on span "(P) Cart Button" at bounding box center [587, 427] width 88 height 23
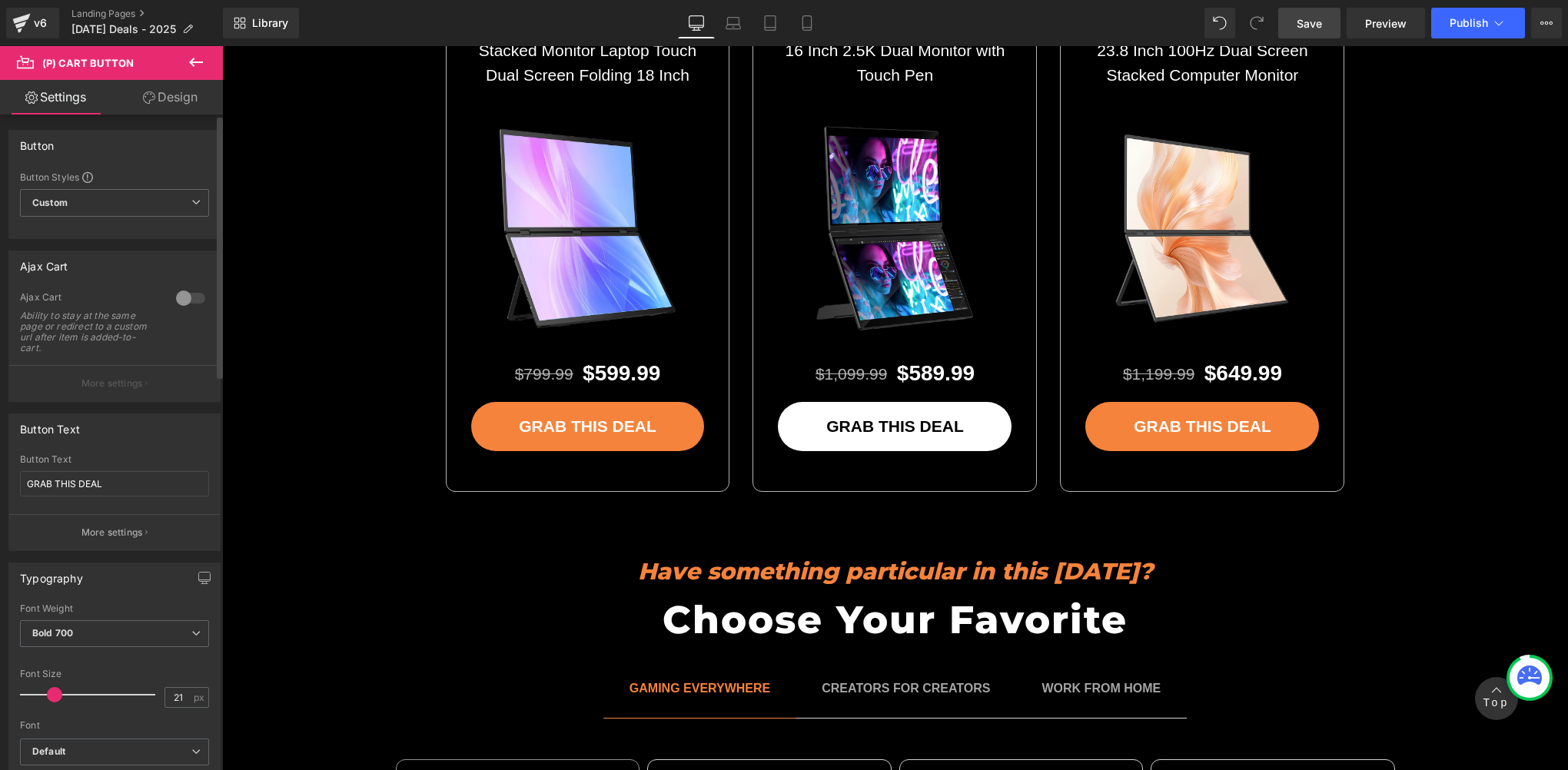
click at [185, 294] on div at bounding box center [190, 298] width 37 height 24
click at [108, 376] on p "More settings" at bounding box center [112, 383] width 62 height 14
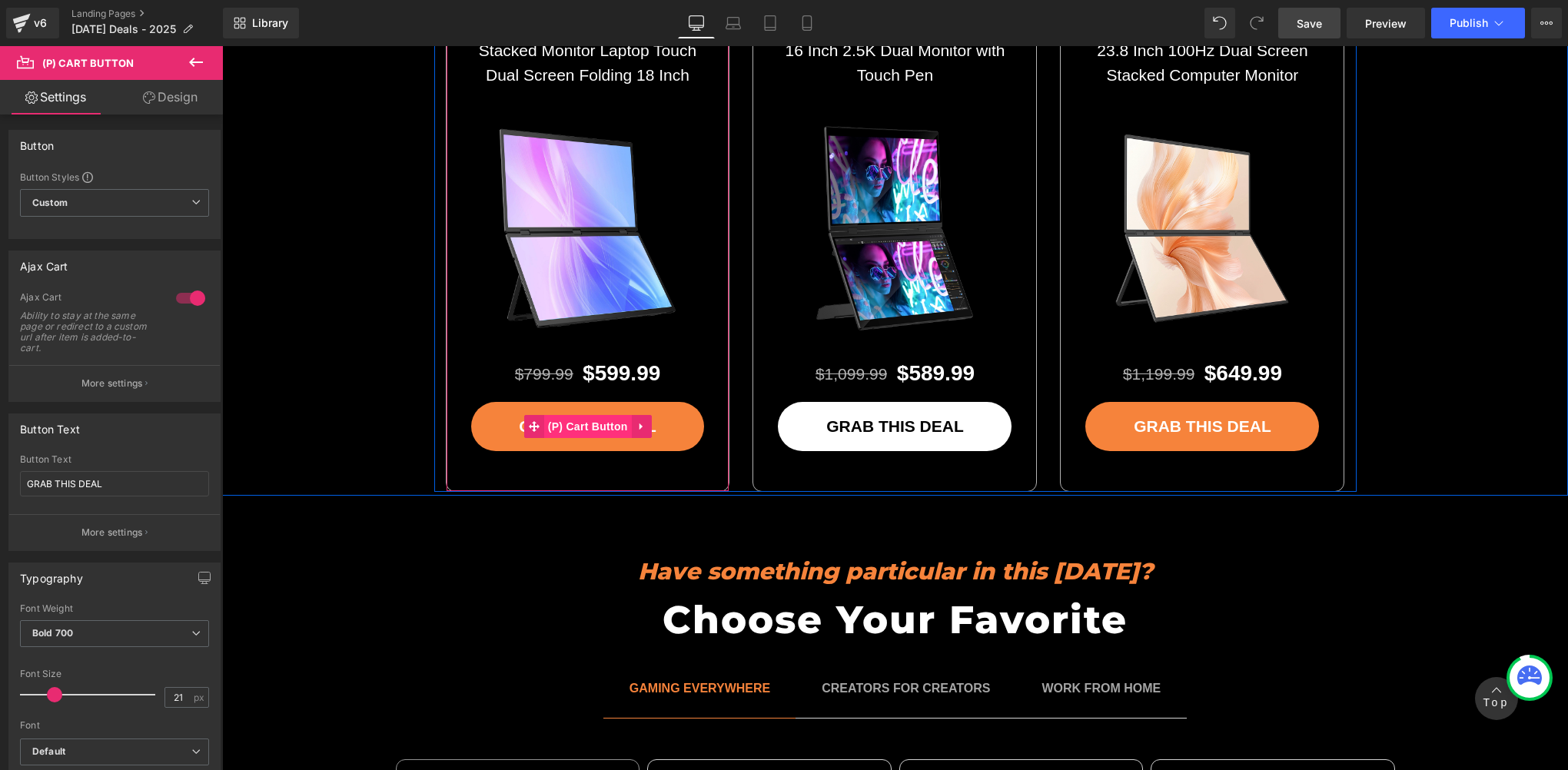
click at [585, 415] on span "(P) Cart Button" at bounding box center [587, 426] width 88 height 23
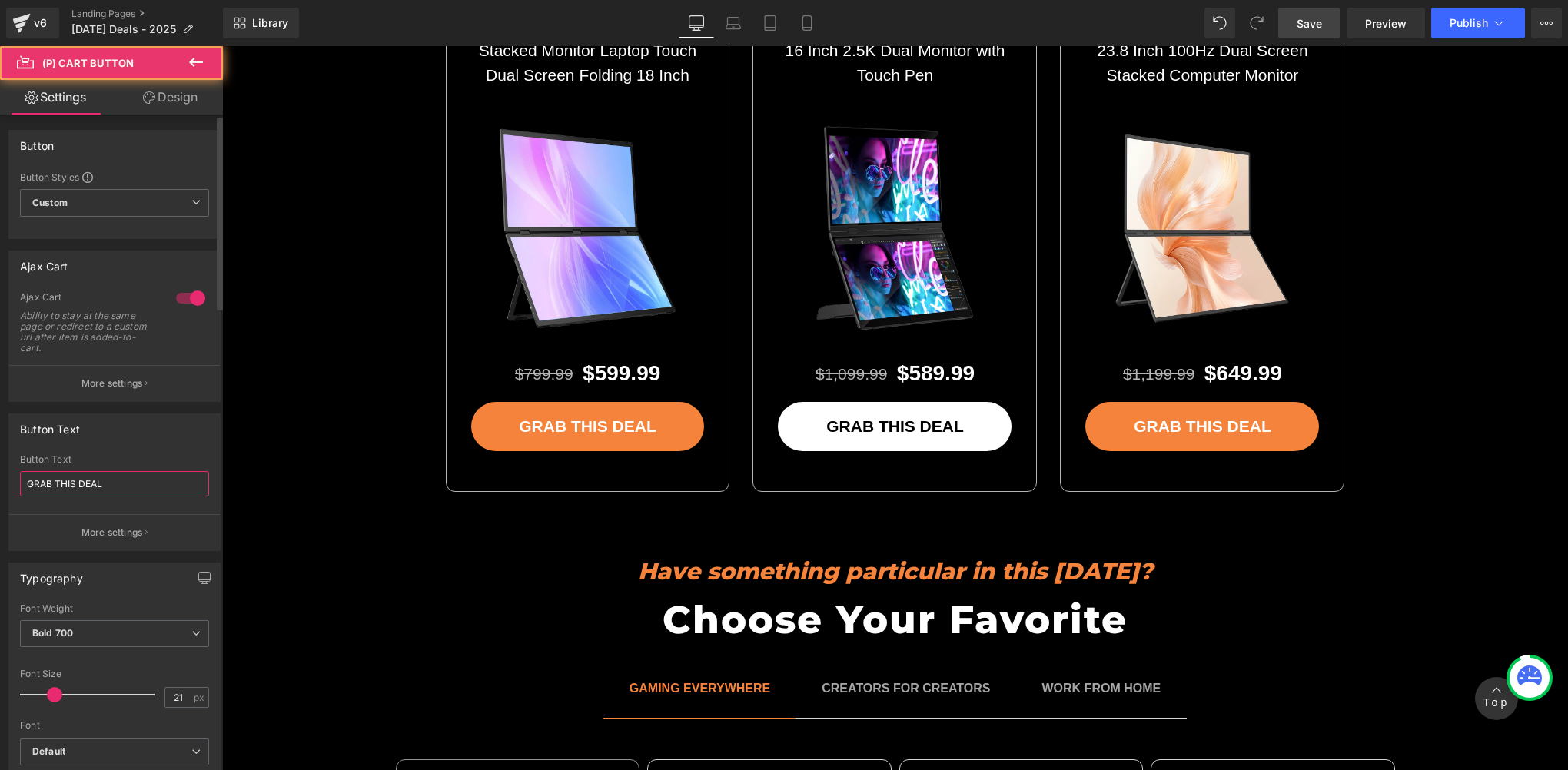
click at [137, 485] on input "GRAB THIS DEAL" at bounding box center [114, 484] width 189 height 25
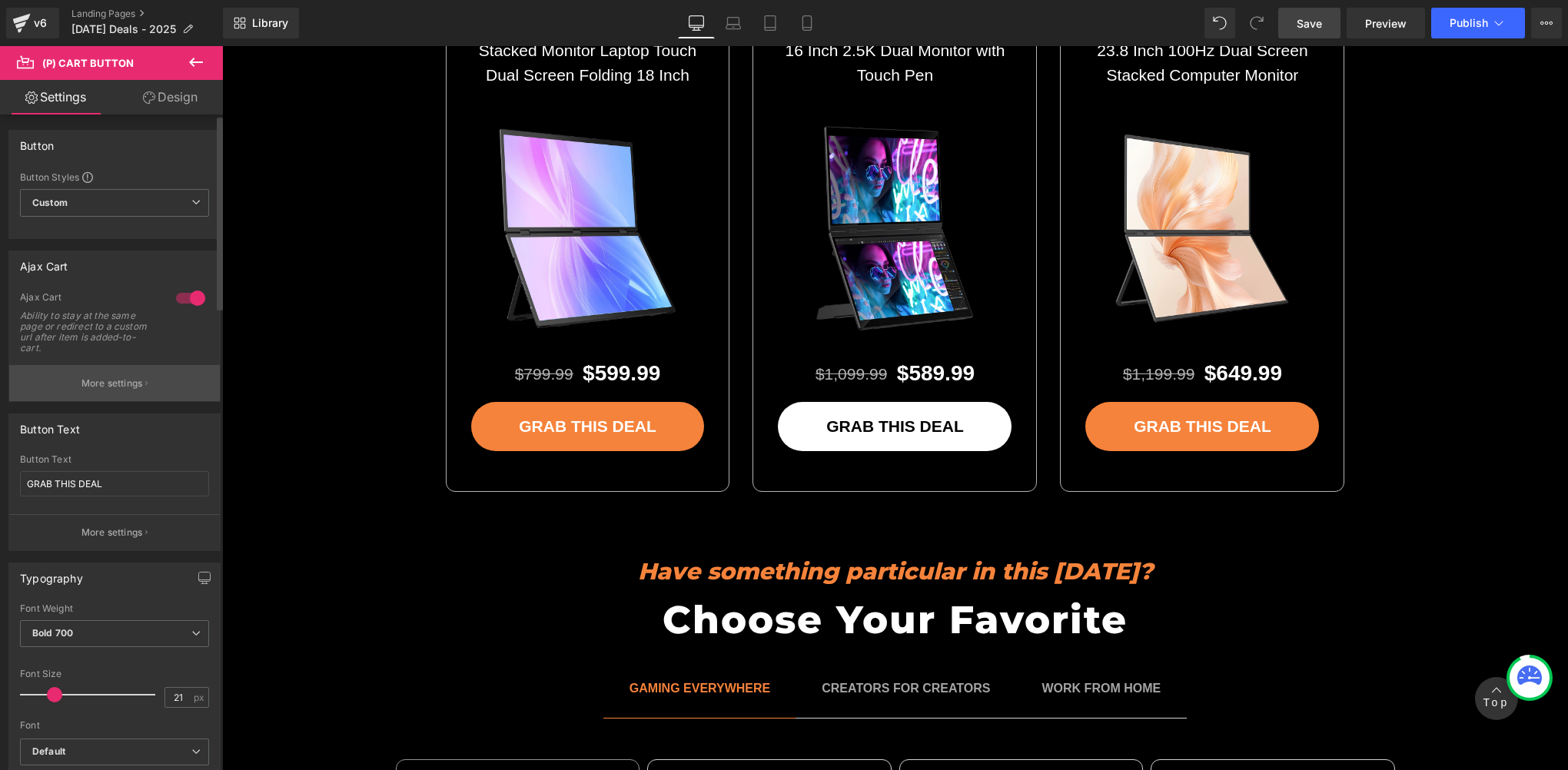
click at [110, 382] on p "More settings" at bounding box center [112, 383] width 62 height 14
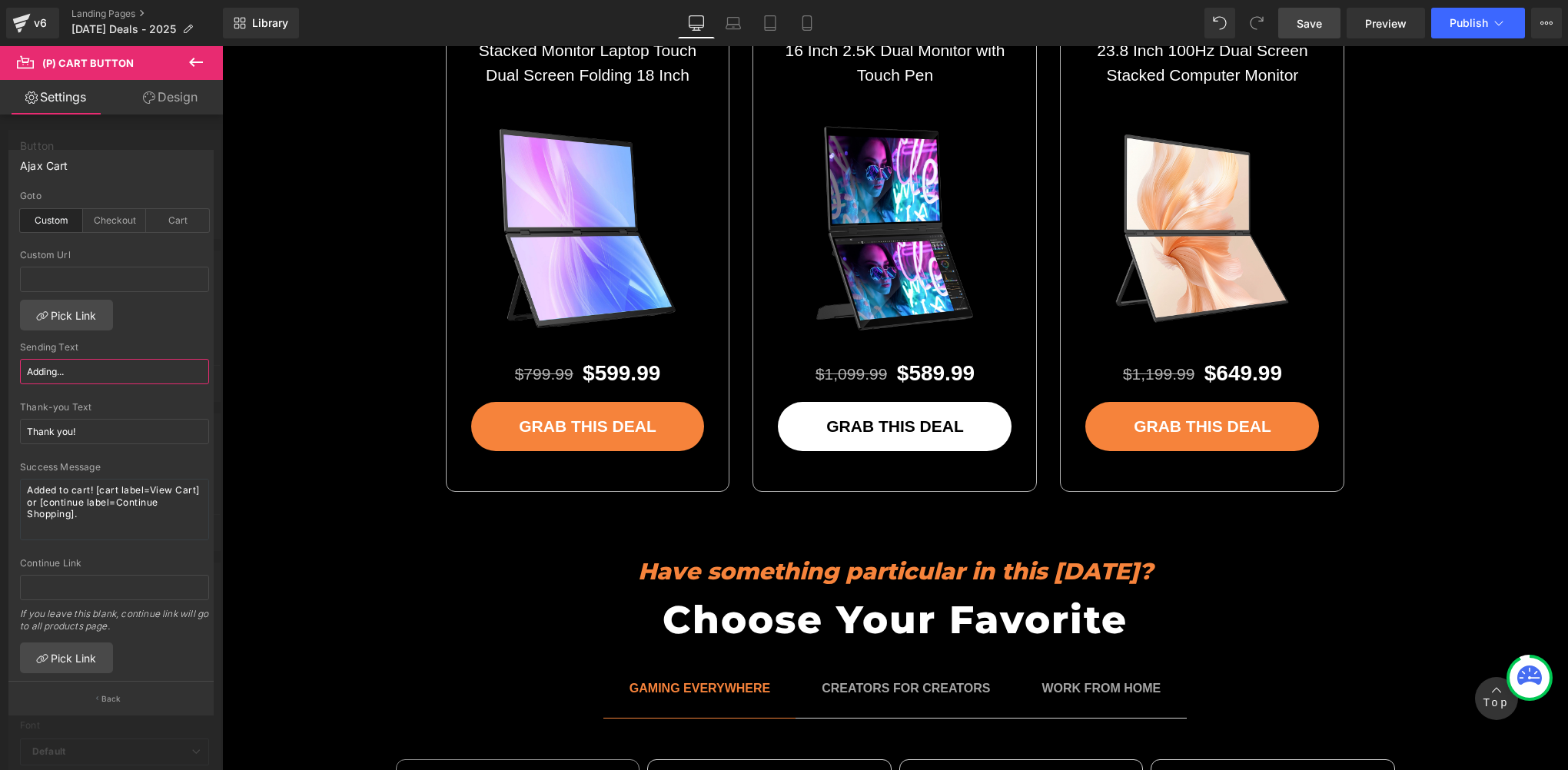
click at [85, 369] on input "Adding..." at bounding box center [114, 372] width 189 height 25
paste input "GRAB THIS DEAL"
type input "GRAB THIS DEAL"
click at [90, 432] on input "Thank you!" at bounding box center [114, 432] width 189 height 25
paste input "GRAB THIS DEAL"
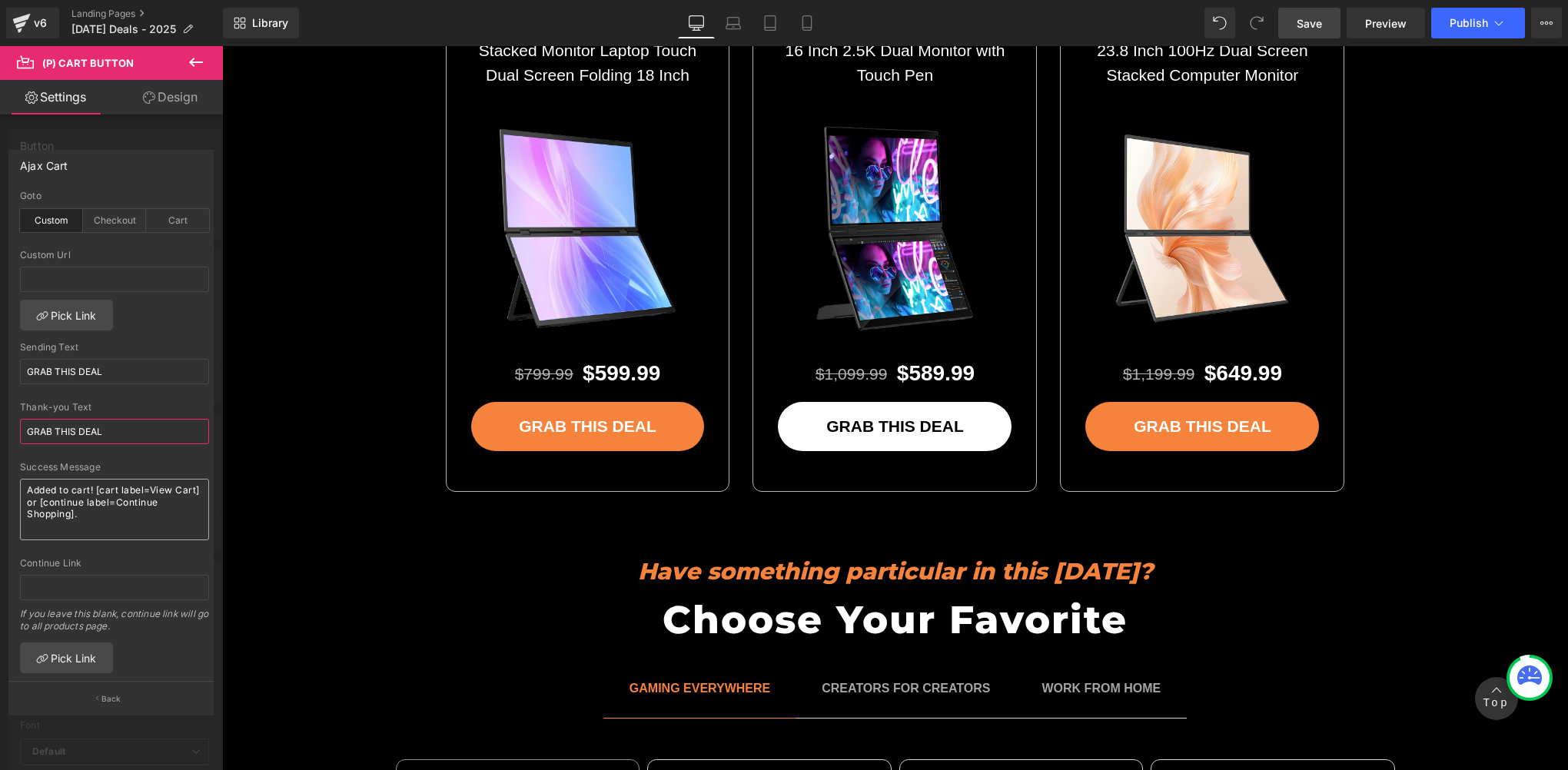
type input "GRAB THIS DEAL"
drag, startPoint x: 109, startPoint y: 534, endPoint x: -3, endPoint y: 478, distance: 125.2
click at [0, 478] on html "(P) Cart Button You are previewing how the will restyle your page. You can not …" at bounding box center [784, 385] width 1568 height 770
click at [68, 321] on link "Pick Link" at bounding box center [66, 315] width 93 height 31
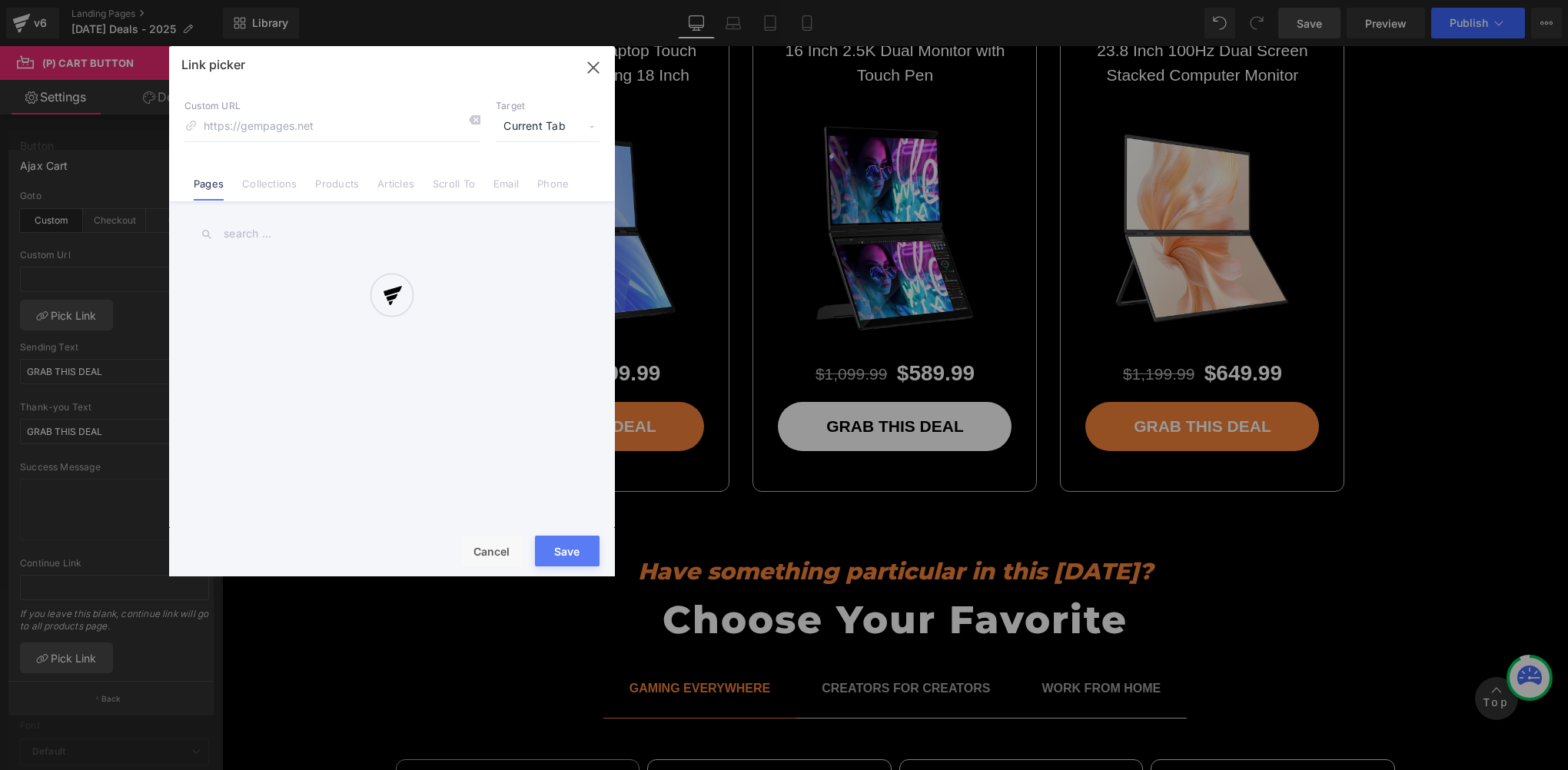
click at [541, 223] on div at bounding box center [392, 311] width 446 height 530
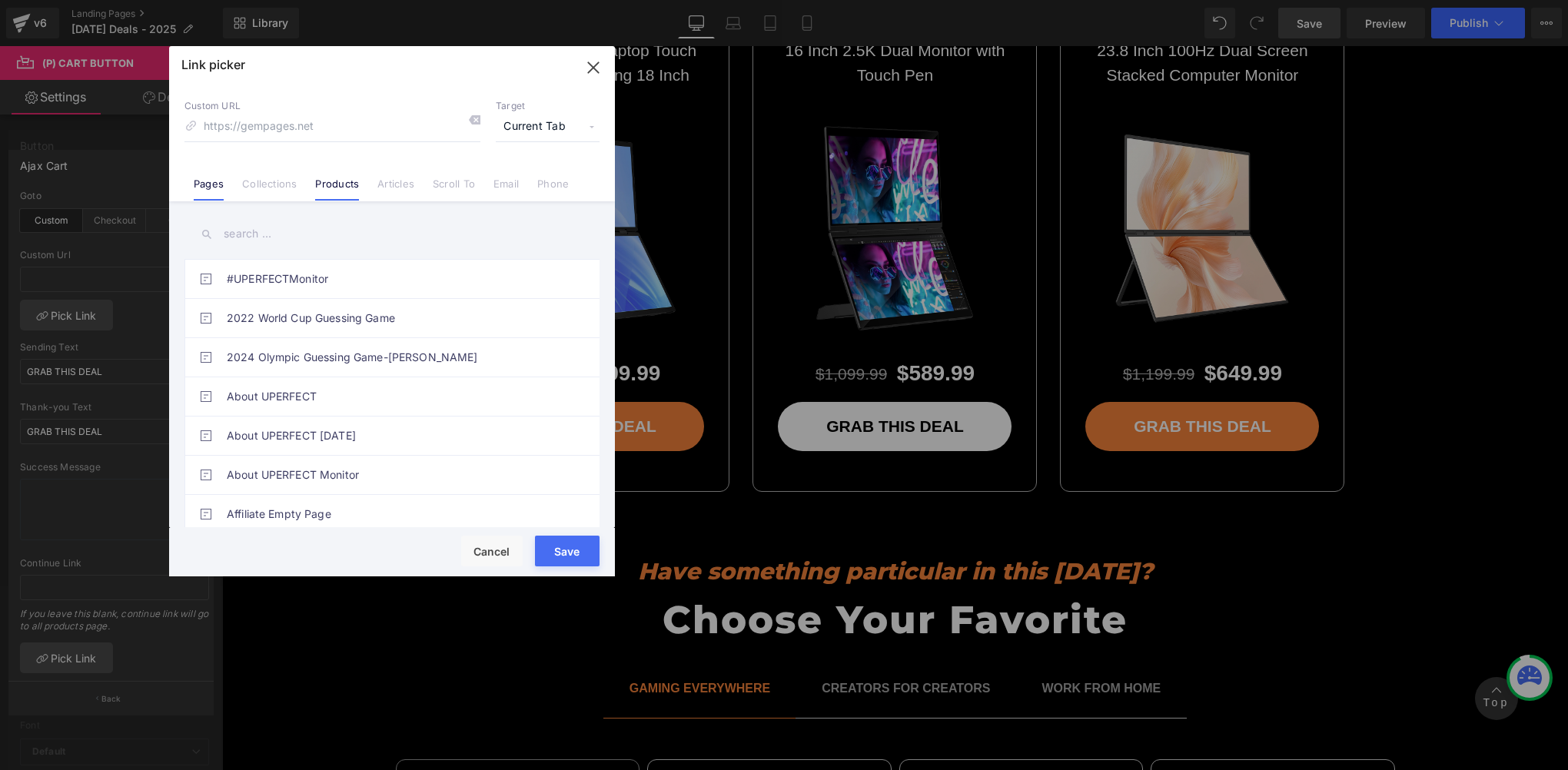
click at [333, 186] on link "Products" at bounding box center [337, 188] width 43 height 23
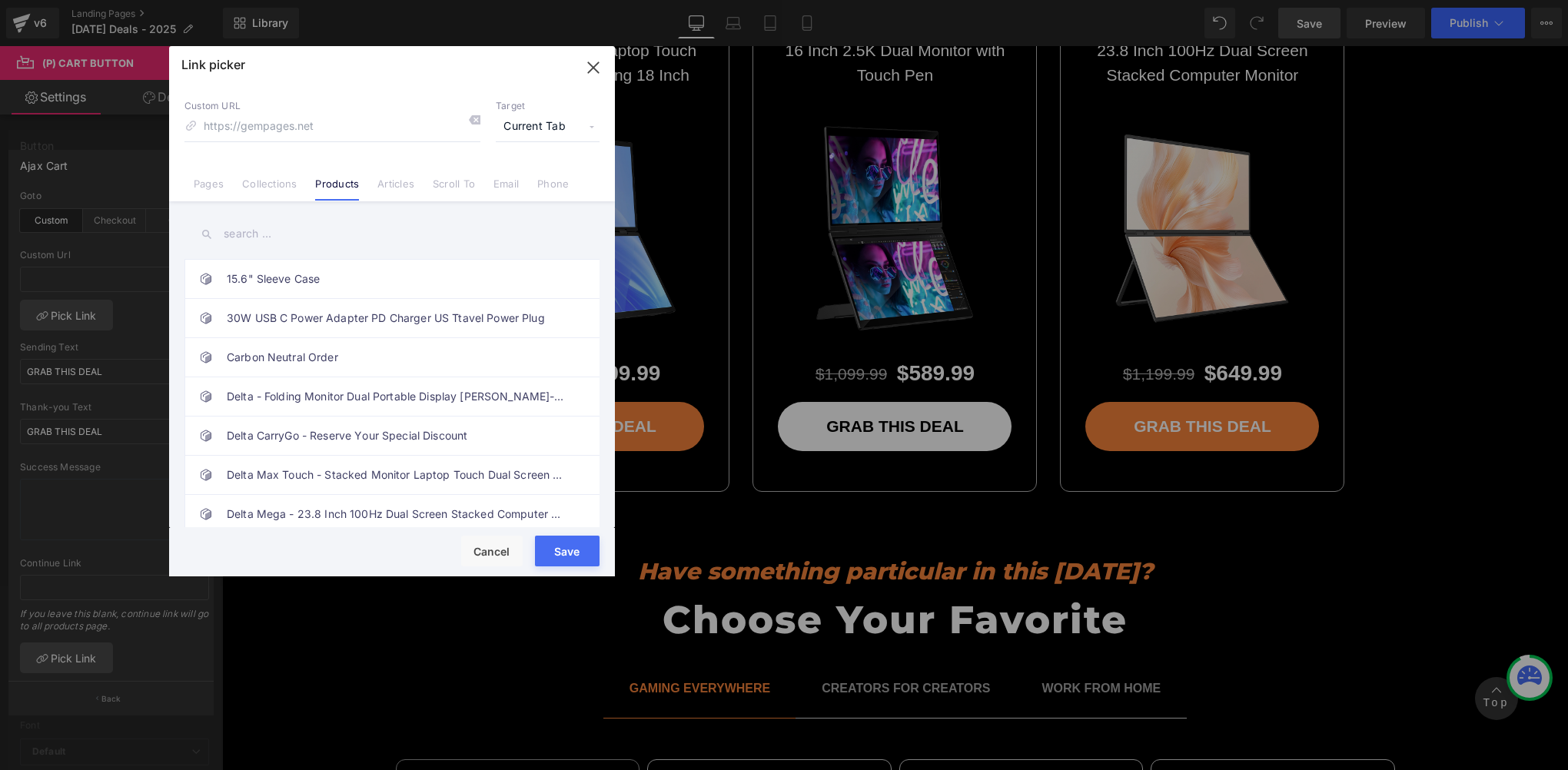
click at [254, 229] on input "text" at bounding box center [392, 234] width 415 height 34
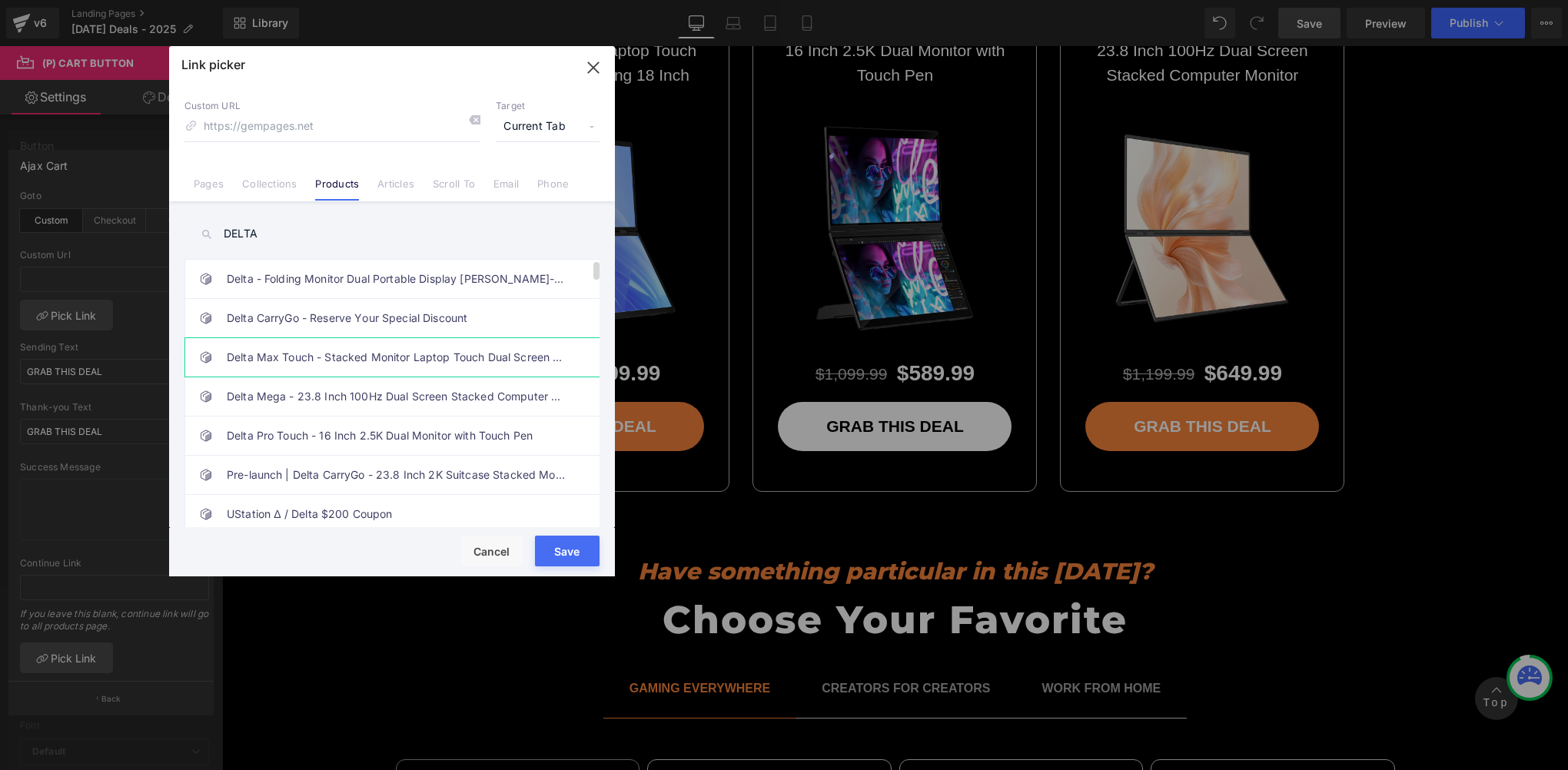
type input "DELTA"
click at [373, 355] on link "Delta Max Touch - Stacked Monitor Laptop Touch Dual Screen Folding 18 Inch" at bounding box center [396, 357] width 338 height 38
click at [566, 551] on button "Save" at bounding box center [566, 551] width 64 height 31
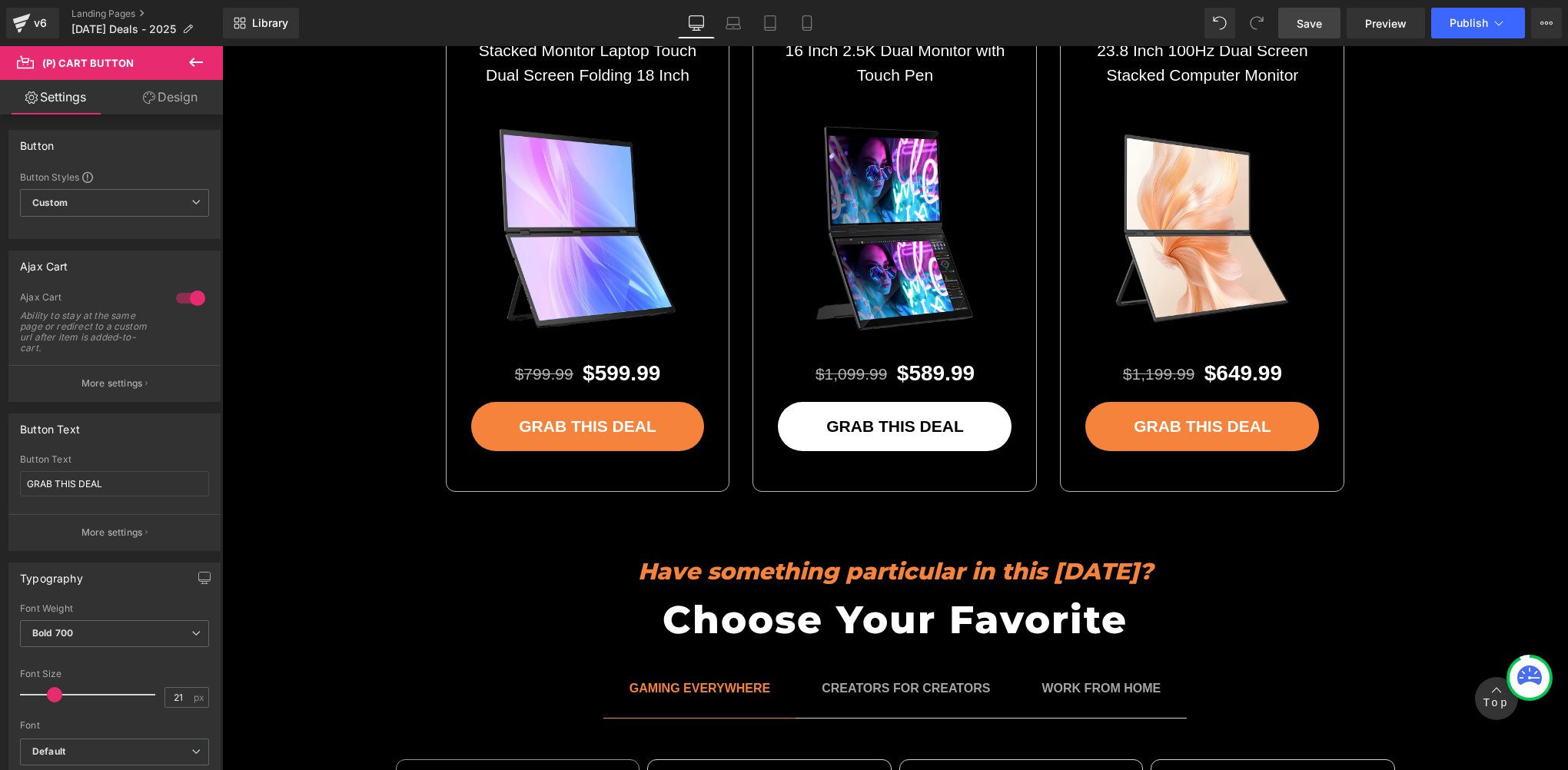
drag, startPoint x: 878, startPoint y: 394, endPoint x: 898, endPoint y: 394, distance: 20.0
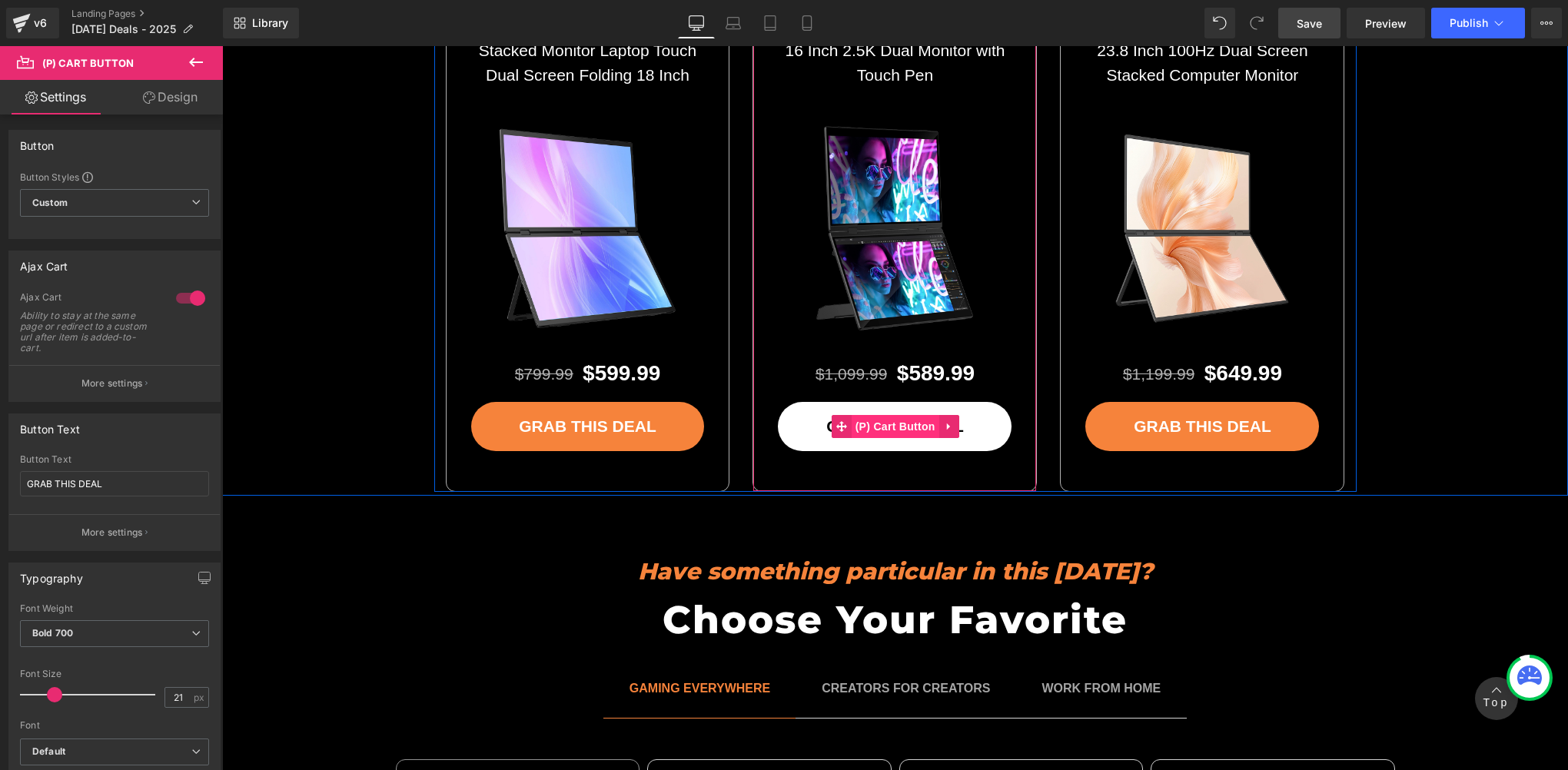
click at [900, 415] on span "(P) Cart Button" at bounding box center [895, 426] width 88 height 23
click at [900, 416] on span "(P) Cart Button" at bounding box center [895, 427] width 88 height 23
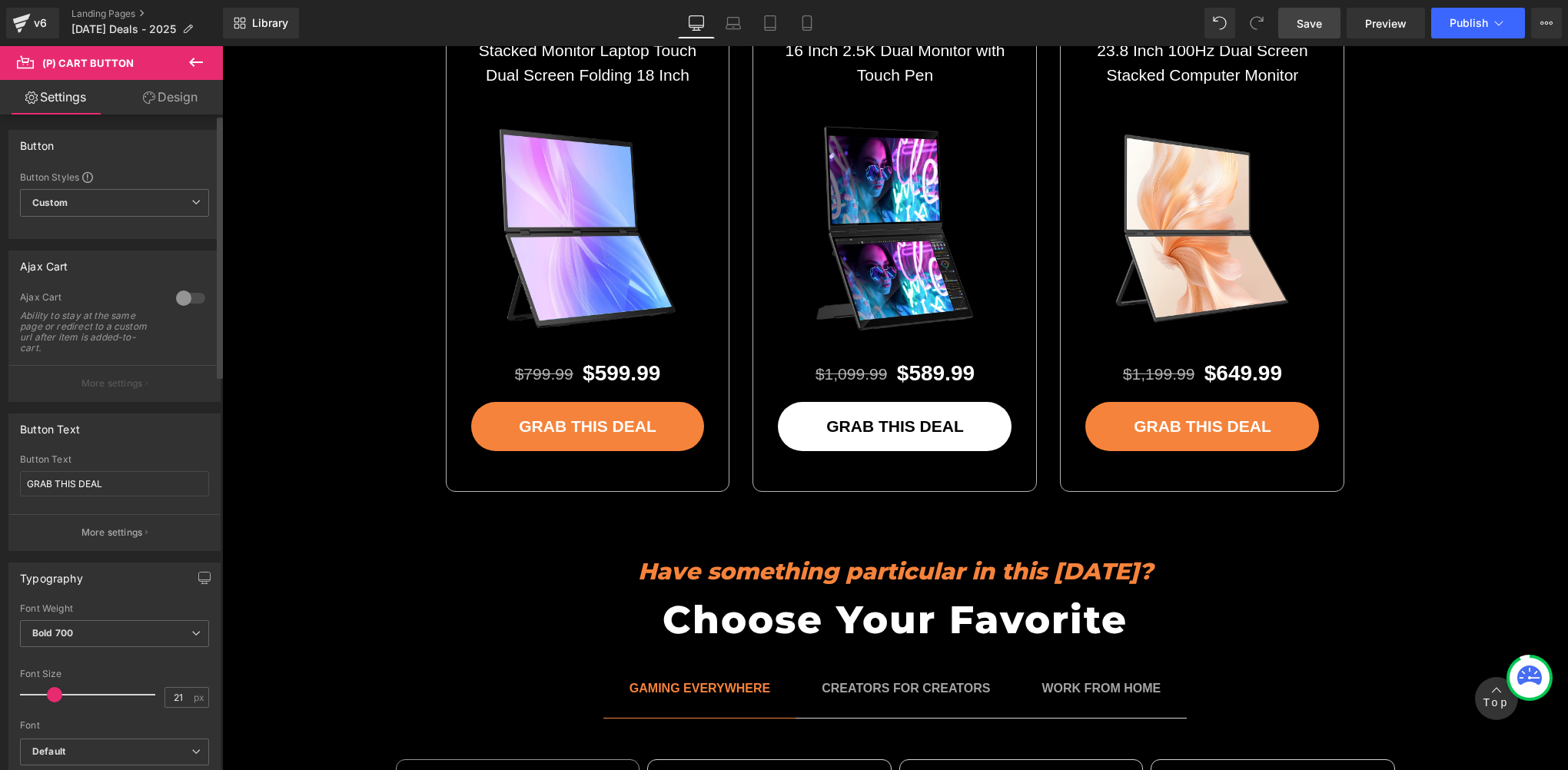
click at [186, 294] on div at bounding box center [190, 298] width 37 height 24
click at [120, 390] on button "More settings" at bounding box center [114, 384] width 211 height 36
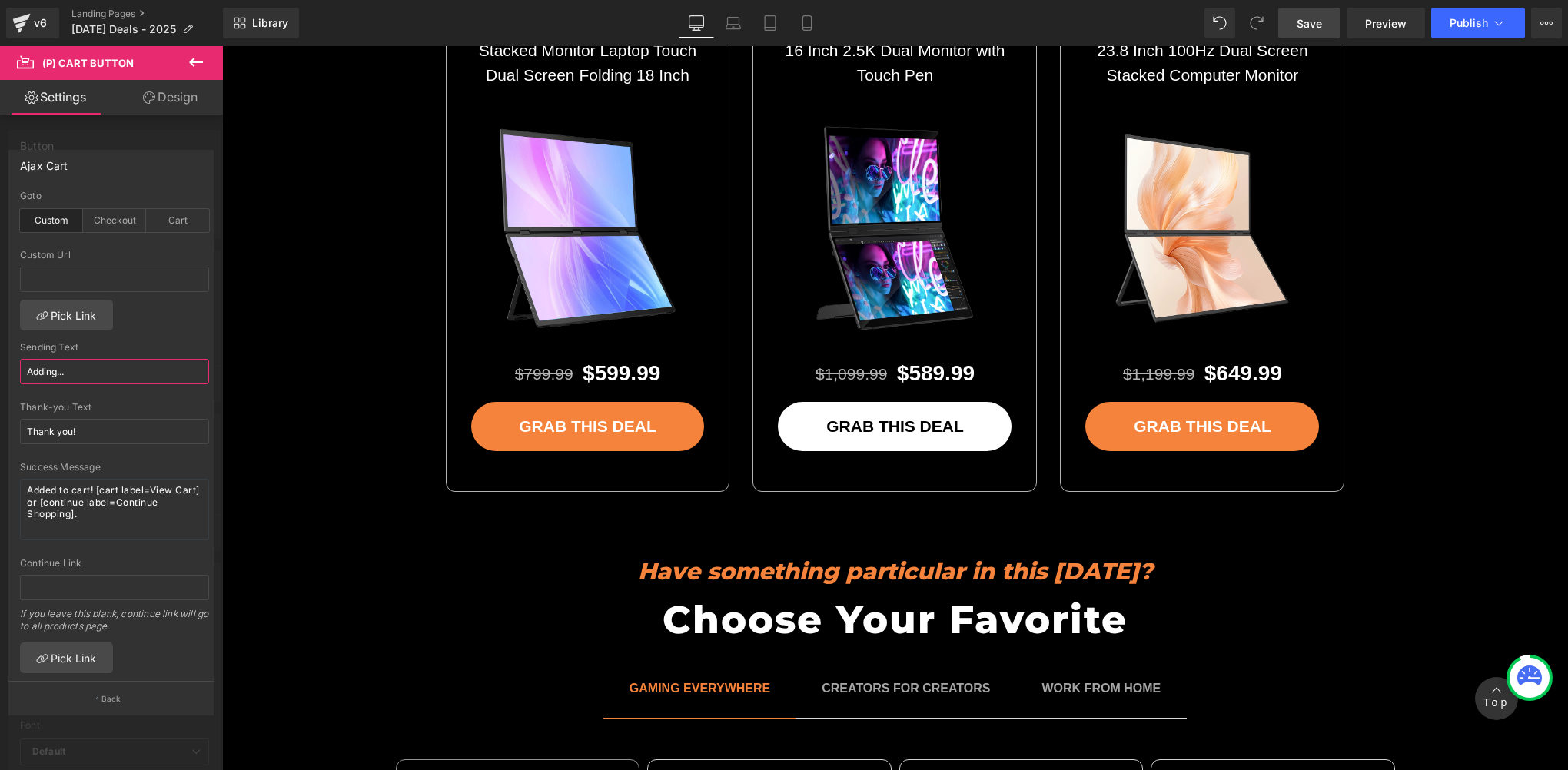
click at [119, 366] on input "Adding..." at bounding box center [114, 372] width 189 height 25
paste input "GRAB THIS DEAL"
type input "GRAB THIS DEAL"
click at [101, 423] on input "Thank you!" at bounding box center [114, 432] width 189 height 25
paste input "GRAB THIS DEAL"
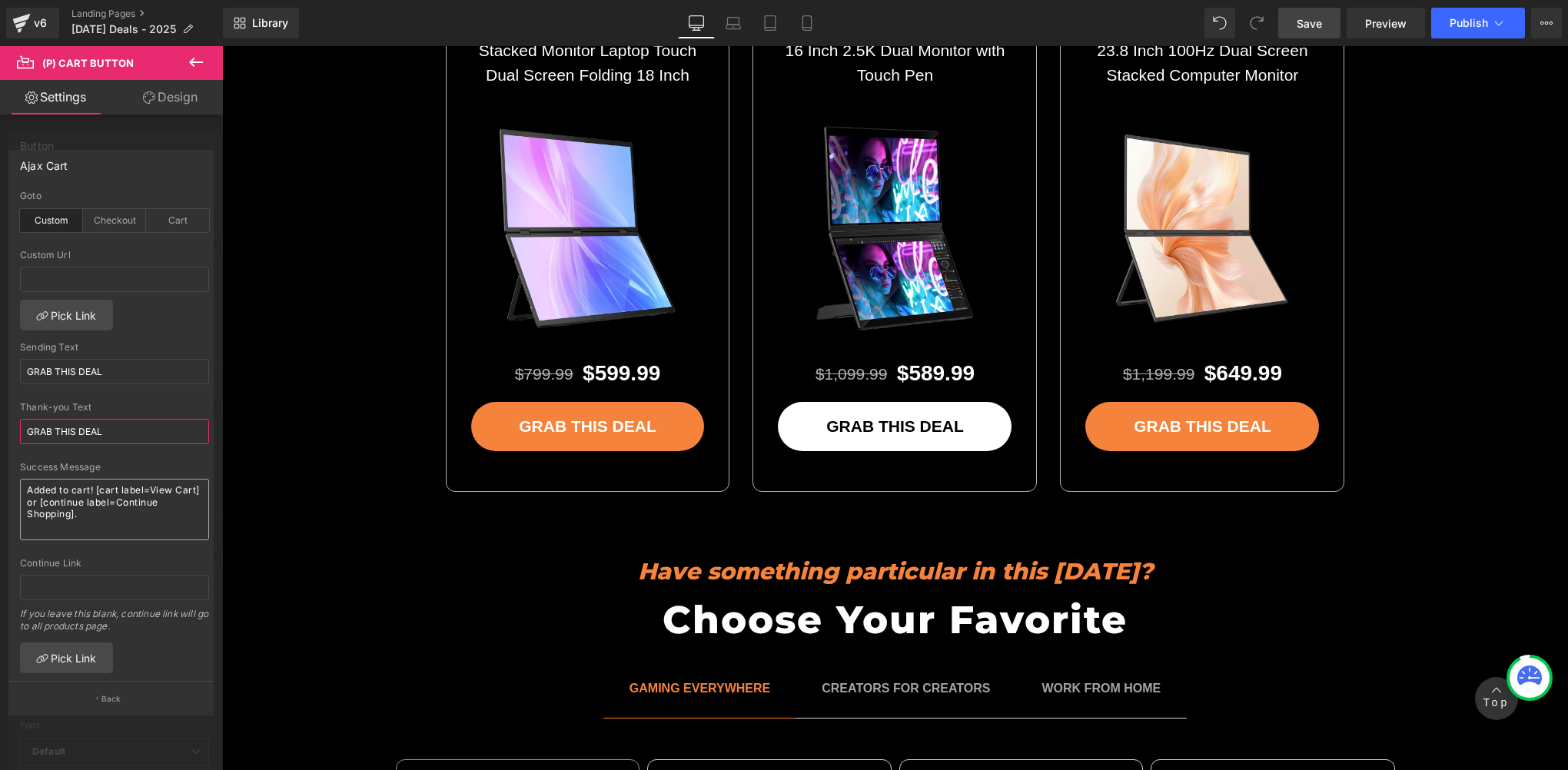
type input "GRAB THIS DEAL"
drag, startPoint x: 99, startPoint y: 520, endPoint x: -3, endPoint y: 457, distance: 119.9
click at [0, 457] on html "(P) Cart Button You are previewing how the will restyle your page. You can not …" at bounding box center [784, 385] width 1568 height 770
click at [61, 318] on link "Pick Link" at bounding box center [66, 315] width 93 height 31
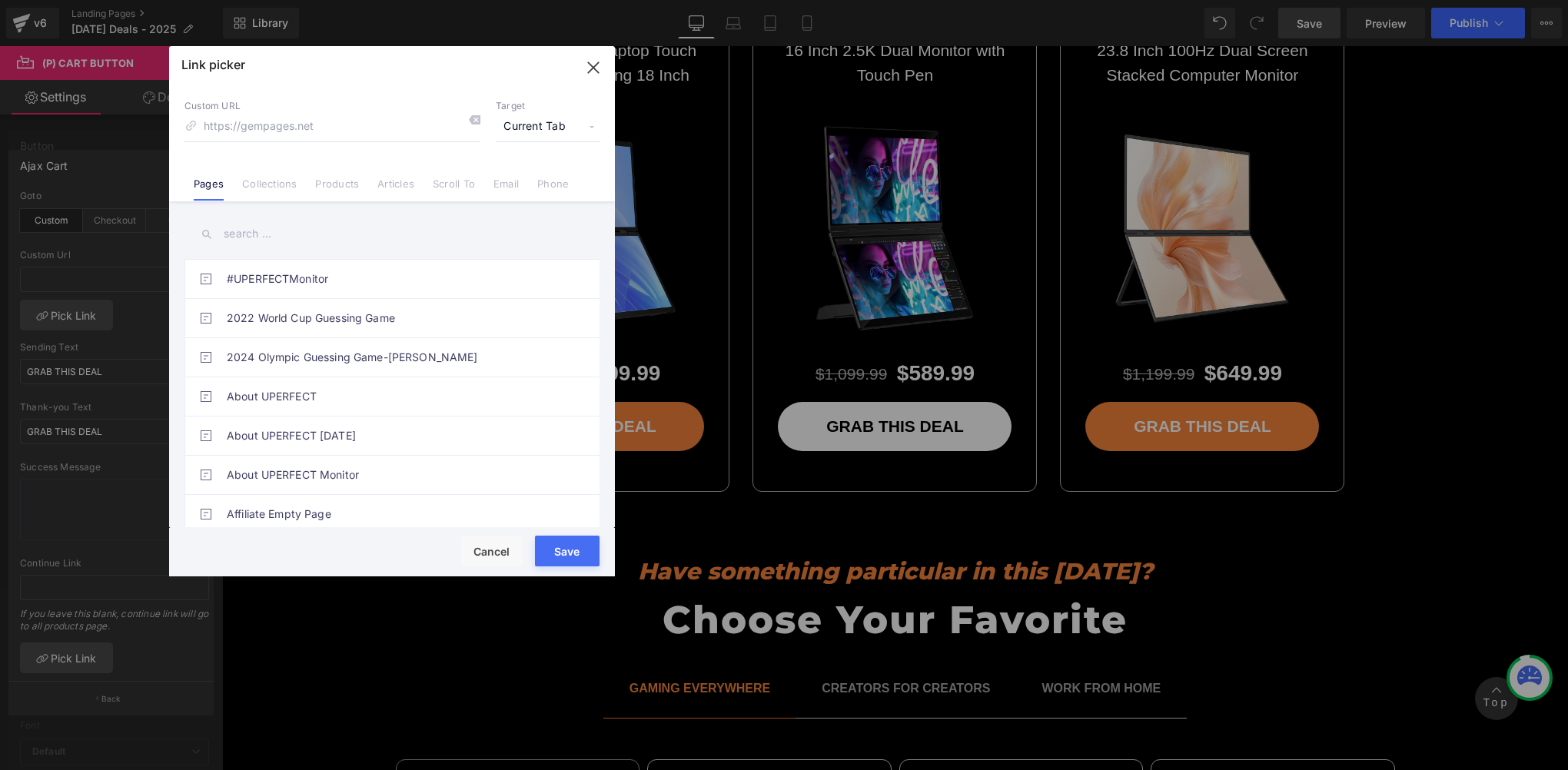
click at [539, 246] on input "text" at bounding box center [392, 234] width 415 height 34
click at [335, 183] on link "Products" at bounding box center [337, 188] width 43 height 23
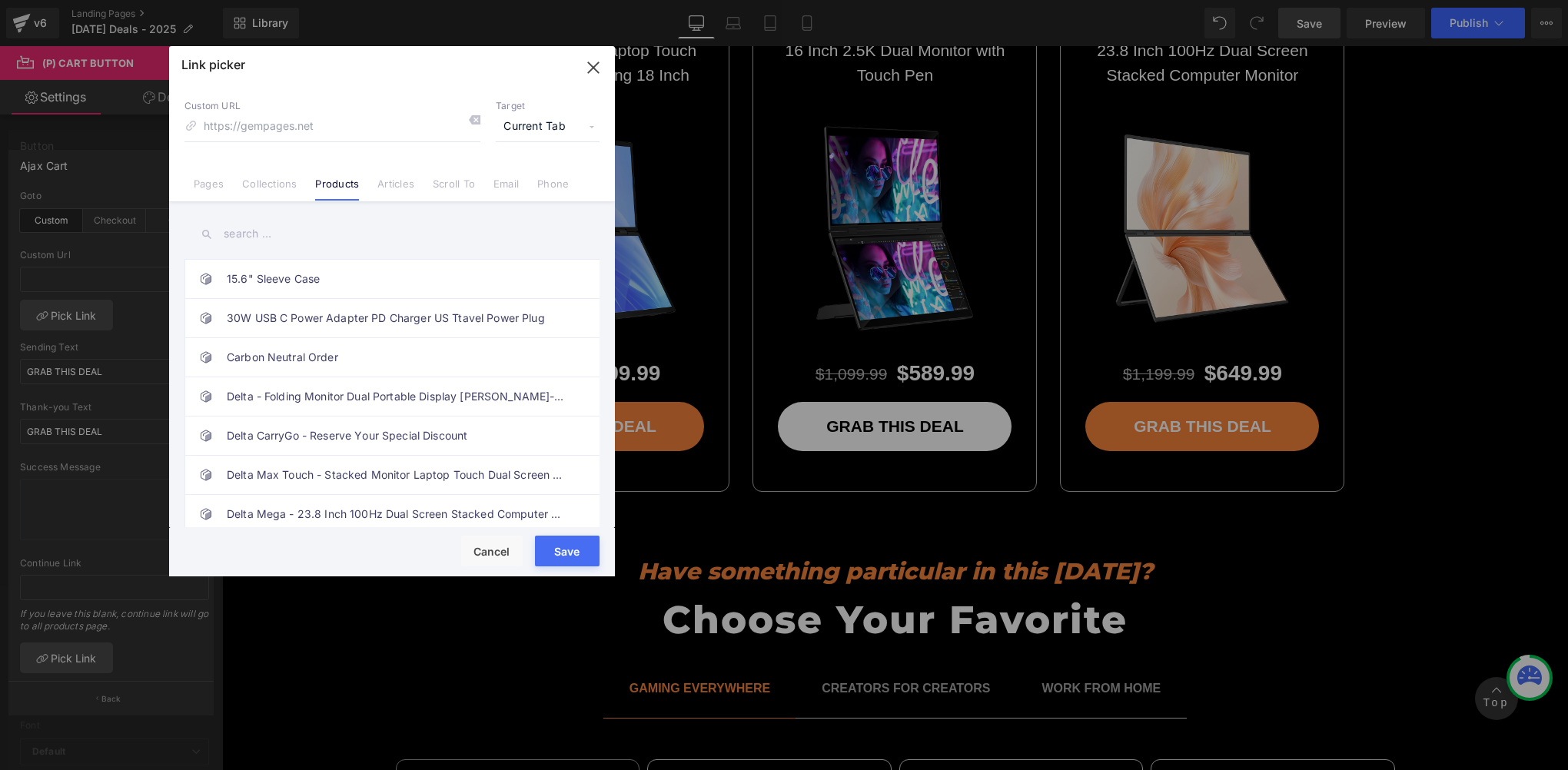
click at [269, 235] on input "text" at bounding box center [392, 234] width 415 height 34
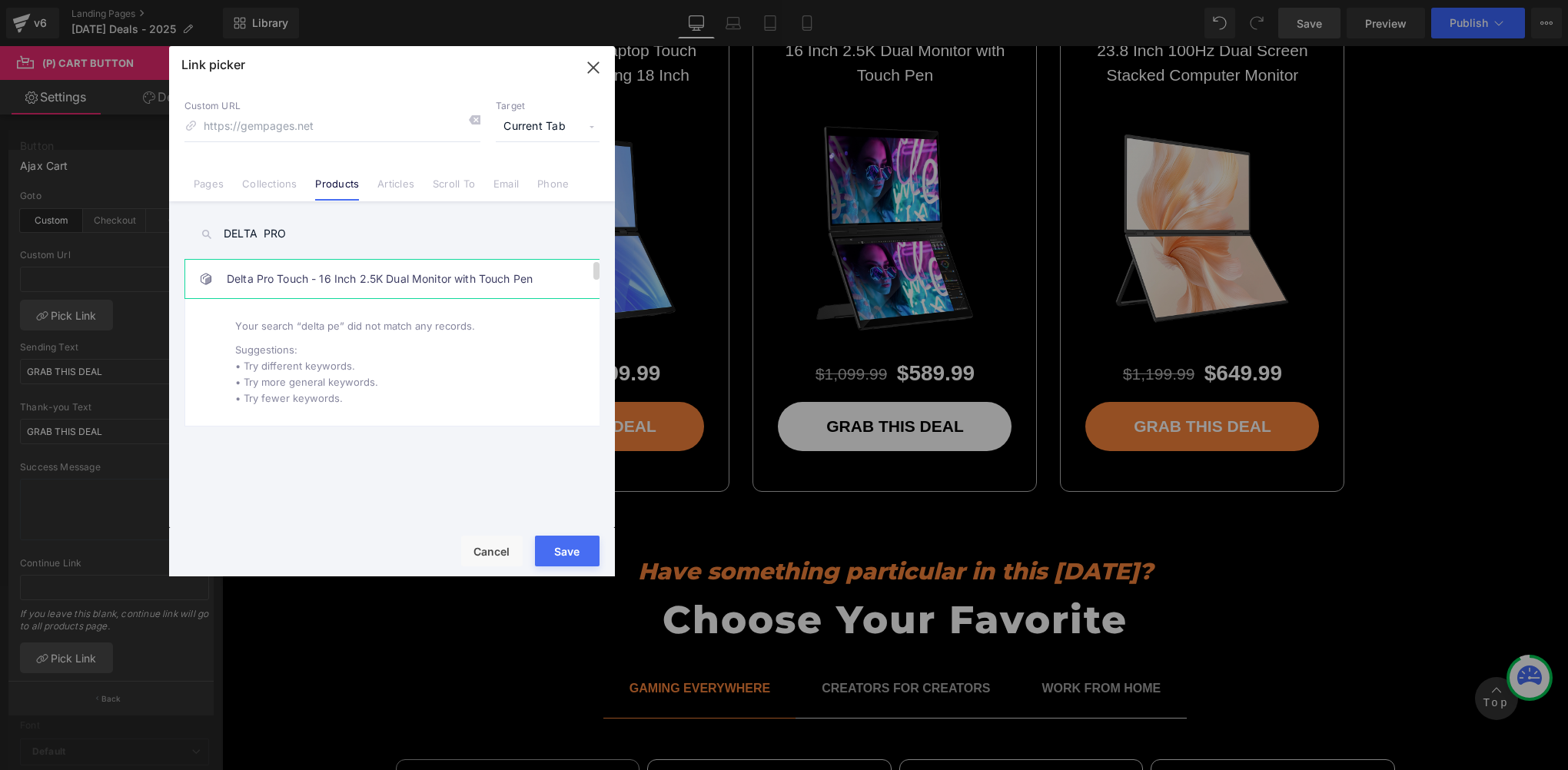
type input "DELTA PRO"
click at [356, 272] on link "Delta Pro Touch - 16 Inch 2.5K Dual Monitor with Touch Pen" at bounding box center [396, 279] width 338 height 38
click at [561, 552] on button "Save" at bounding box center [566, 551] width 64 height 31
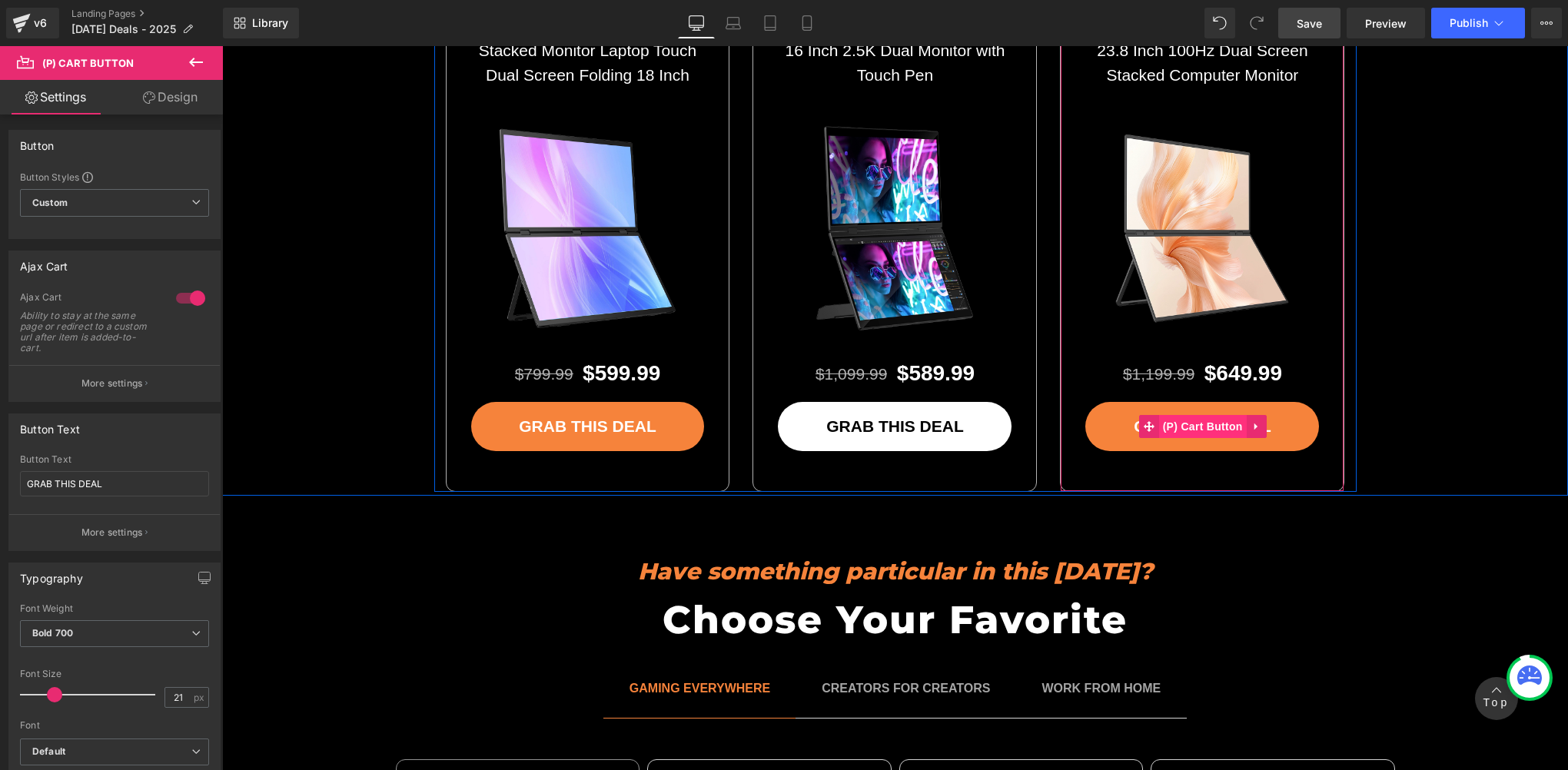
click at [1191, 415] on span "(P) Cart Button" at bounding box center [1202, 426] width 88 height 23
click at [1191, 416] on span "(P) Cart Button" at bounding box center [1202, 427] width 88 height 23
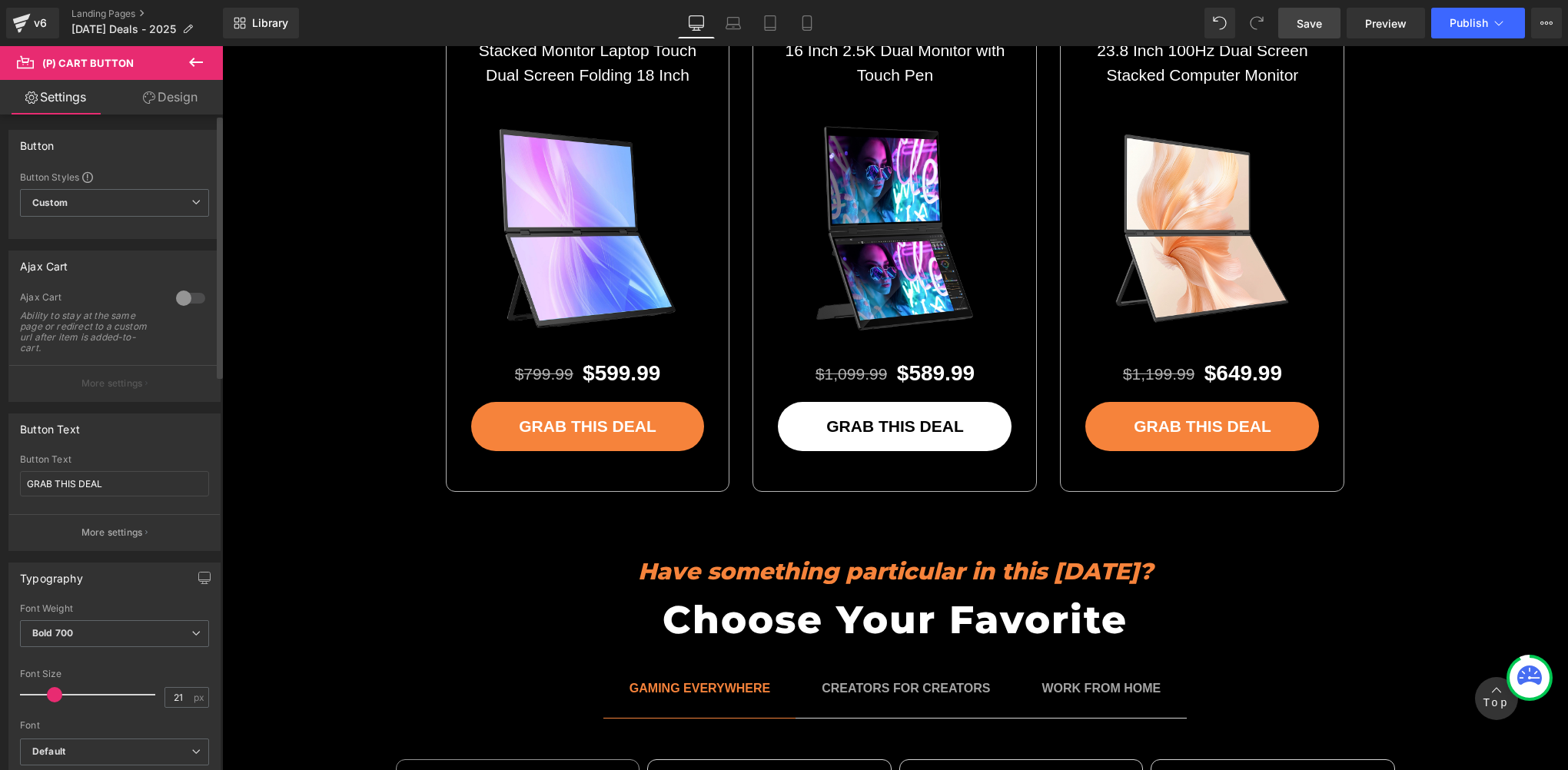
click at [179, 301] on div at bounding box center [190, 298] width 37 height 24
click at [104, 391] on button "More settings" at bounding box center [114, 384] width 211 height 36
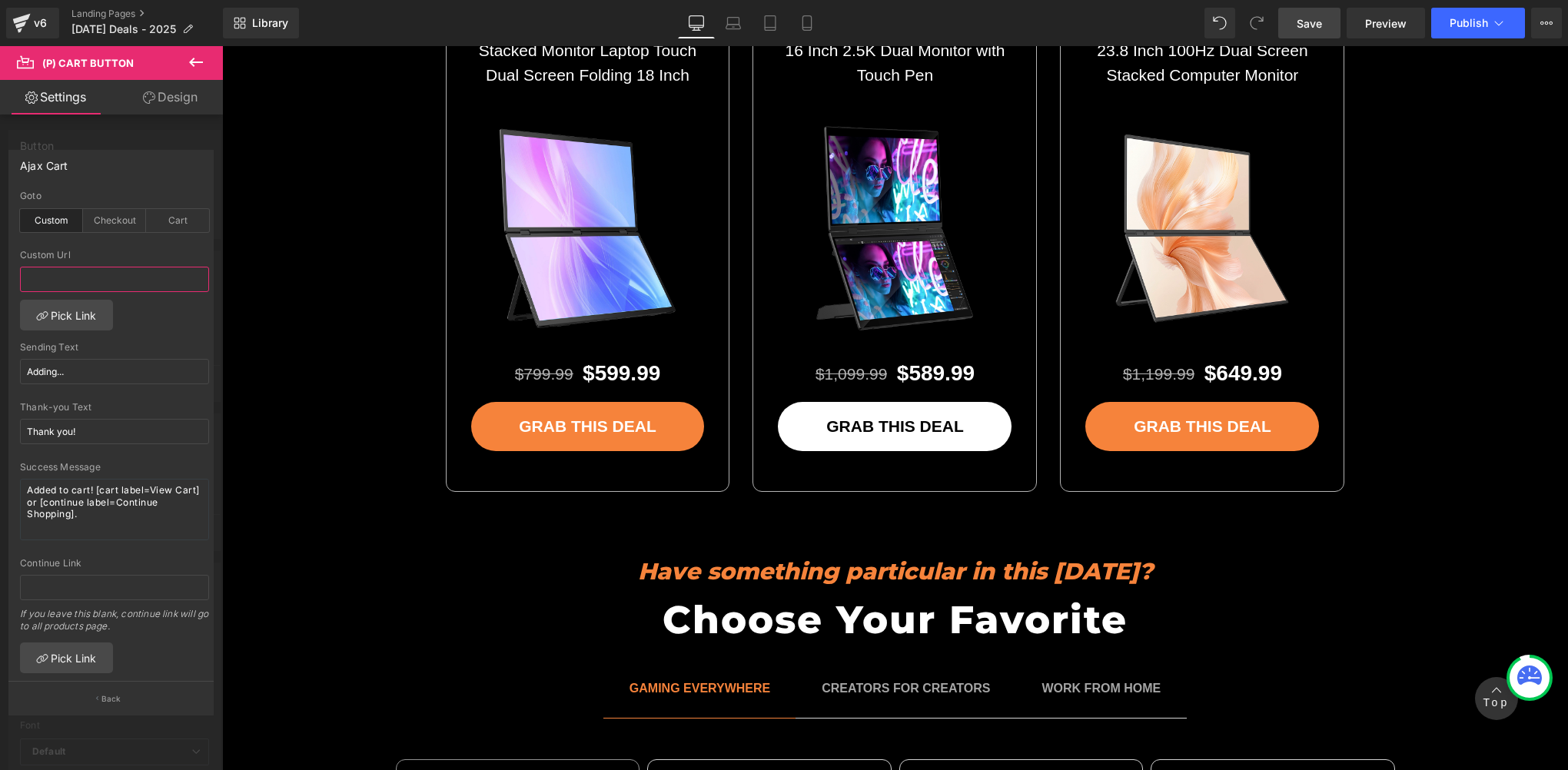
click at [95, 284] on input "text" at bounding box center [114, 280] width 189 height 25
click at [63, 371] on input "Adding..." at bounding box center [114, 372] width 189 height 25
paste input "GRAB THIS DEAL"
type input "GRAB THIS DEAL"
click at [90, 420] on input "Thank you!" at bounding box center [114, 432] width 189 height 25
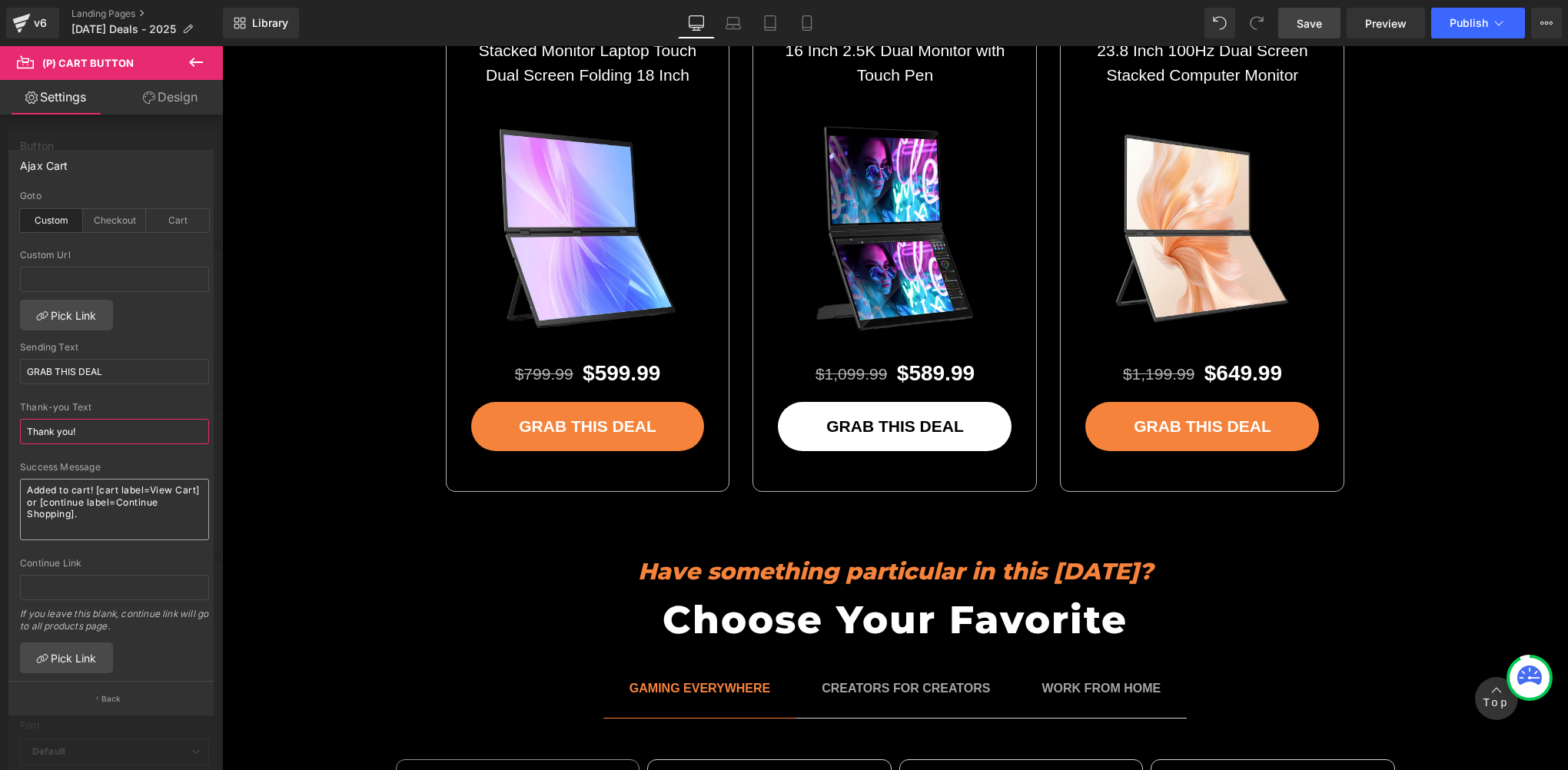
paste input "GRAB THIS DEAL"
type input "GRAB THIS DEAL"
drag, startPoint x: 101, startPoint y: 520, endPoint x: -3, endPoint y: 457, distance: 121.6
click at [0, 457] on html "(P) Cart Button You are previewing how the will restyle your page. You can not …" at bounding box center [784, 385] width 1568 height 770
click at [68, 306] on link "Pick Link" at bounding box center [66, 315] width 93 height 31
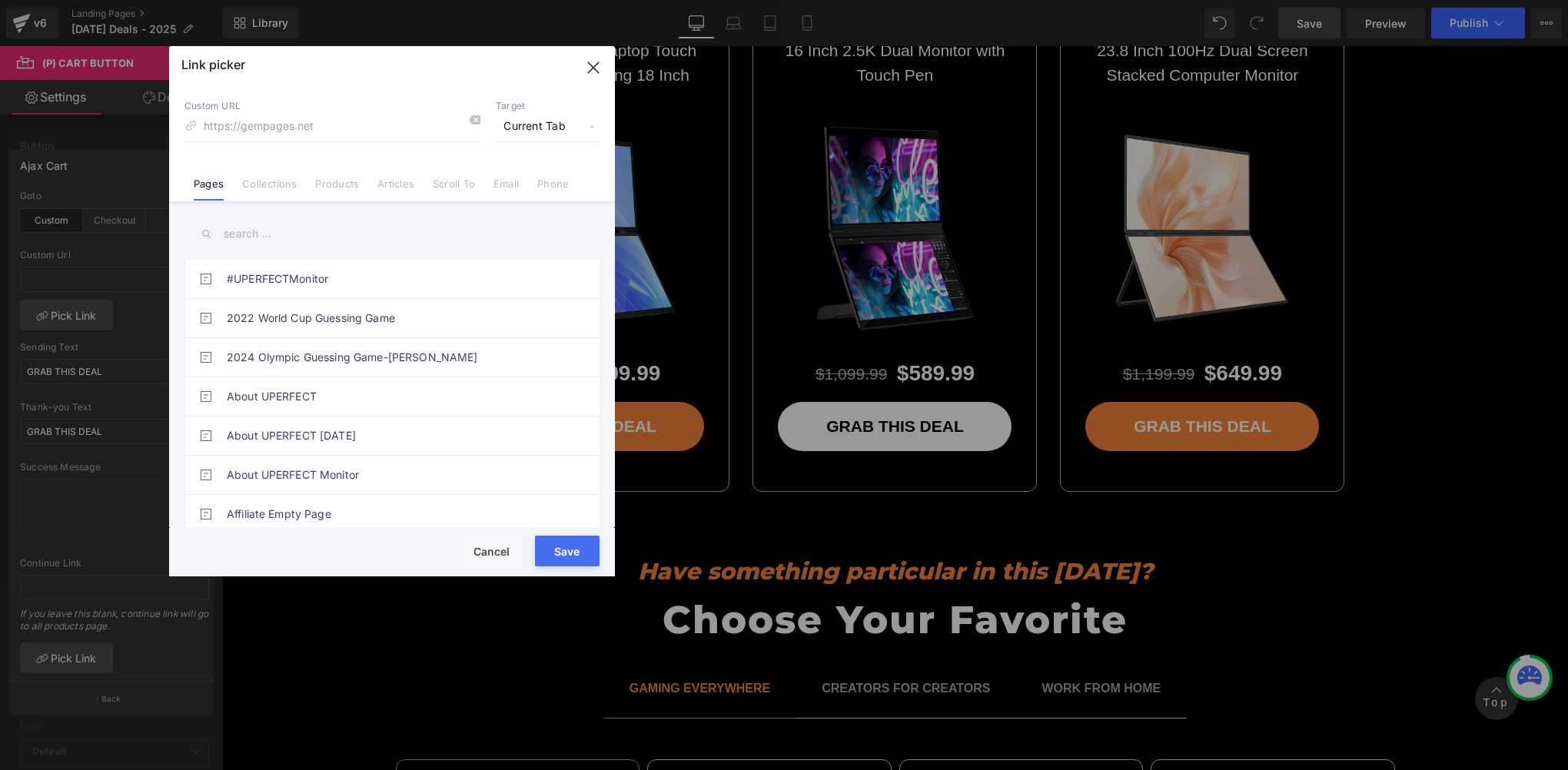
click at [521, 222] on input "text" at bounding box center [392, 234] width 415 height 34
click at [338, 186] on link "Products" at bounding box center [337, 188] width 43 height 23
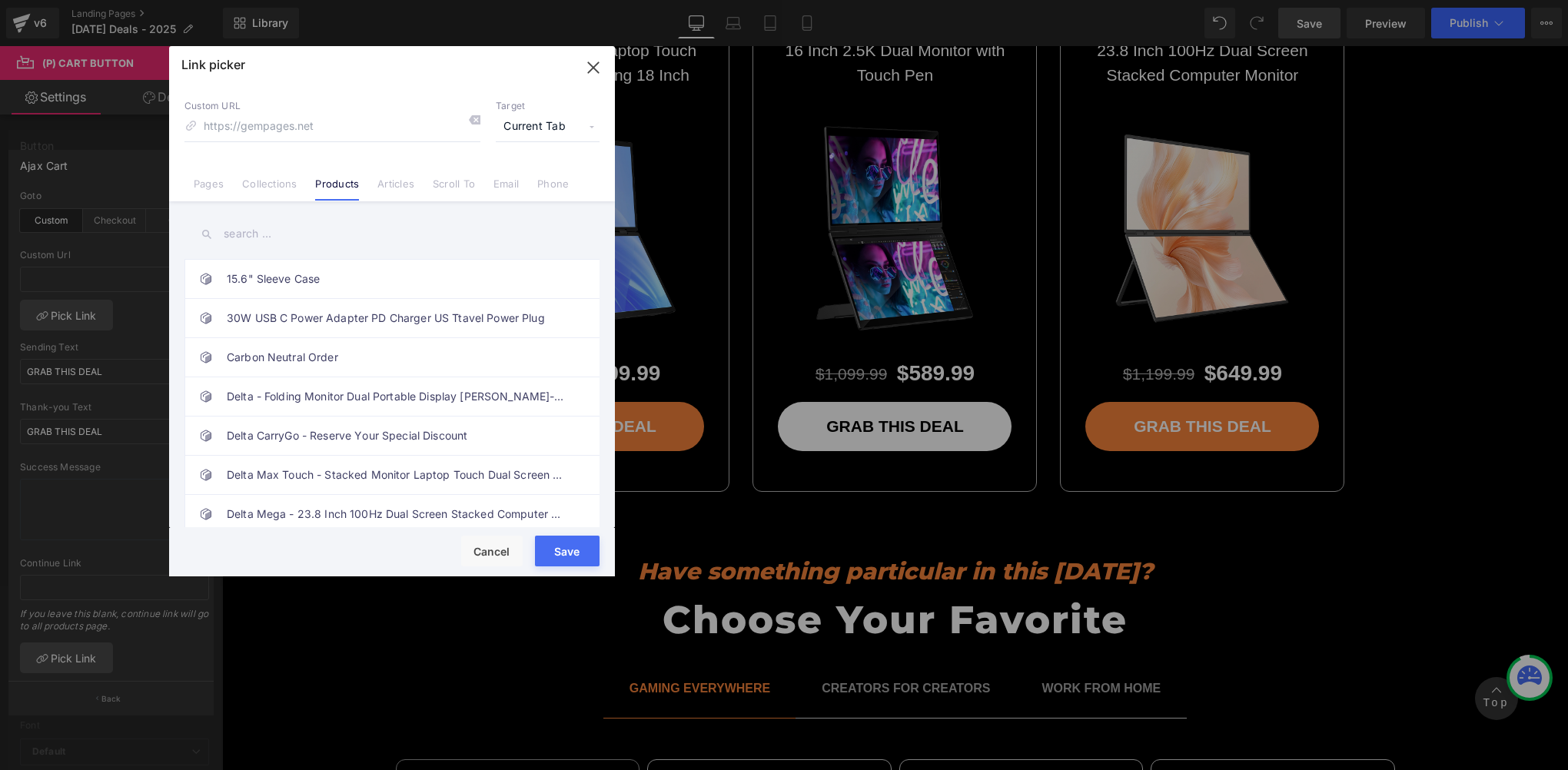
click at [337, 237] on input "text" at bounding box center [392, 234] width 415 height 34
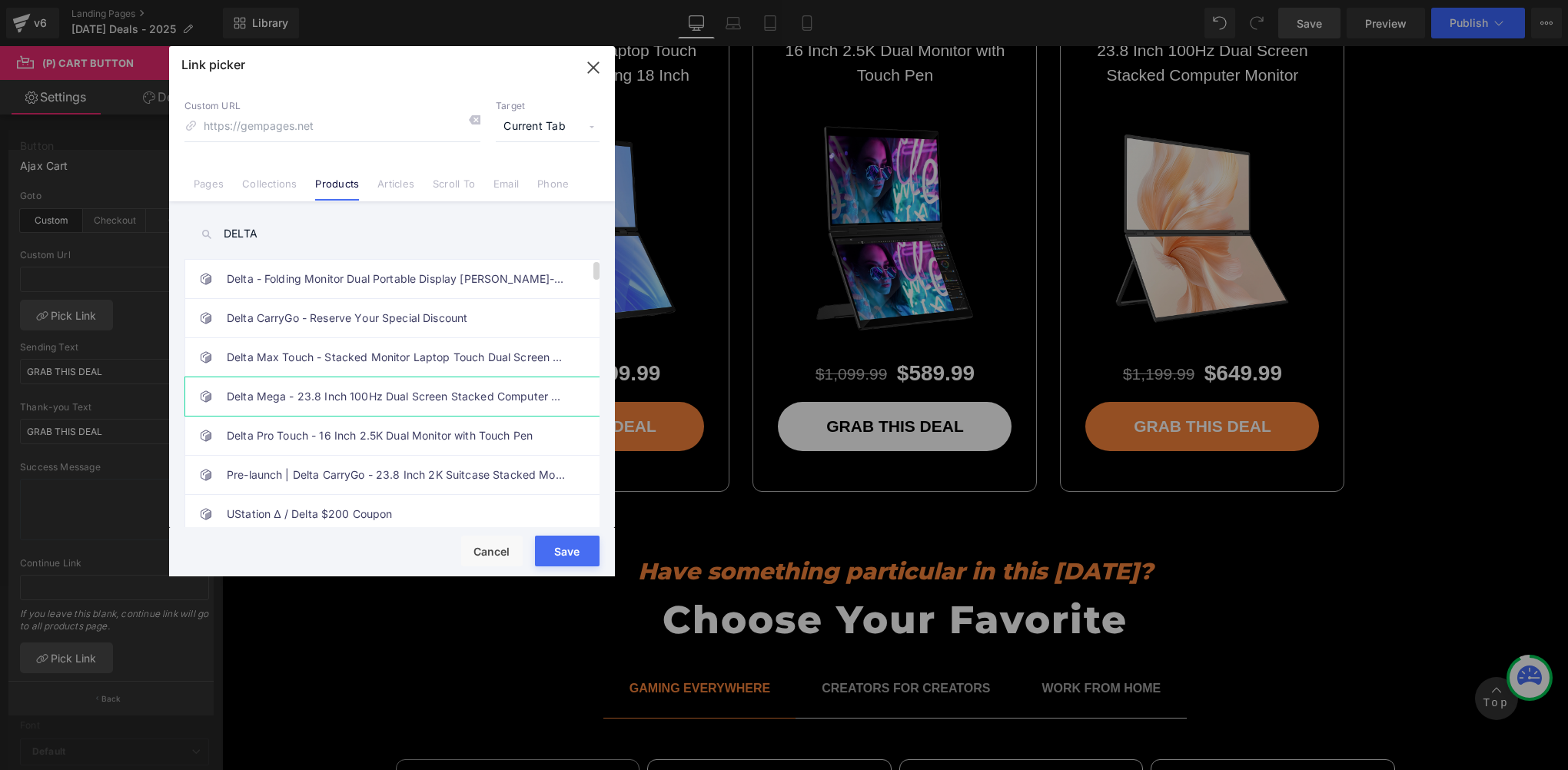
type input "DELTA"
click at [387, 395] on link "Delta Mega - 23.8 Inch 100Hz Dual Screen Stacked Computer Monitor with Speakers" at bounding box center [396, 396] width 338 height 38
click at [548, 552] on button "Save" at bounding box center [566, 551] width 64 height 31
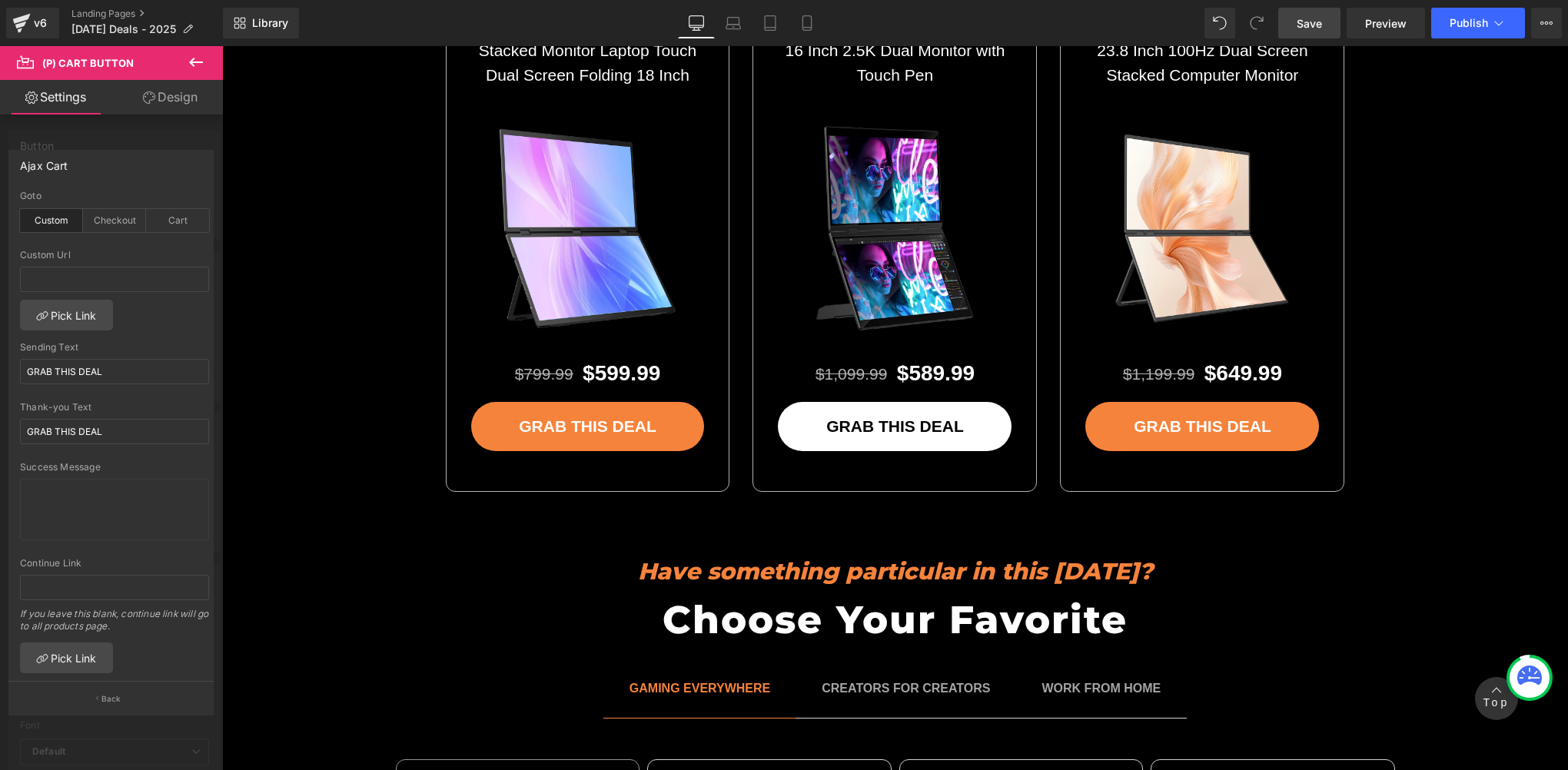
click at [1313, 34] on link "Save" at bounding box center [1309, 23] width 62 height 31
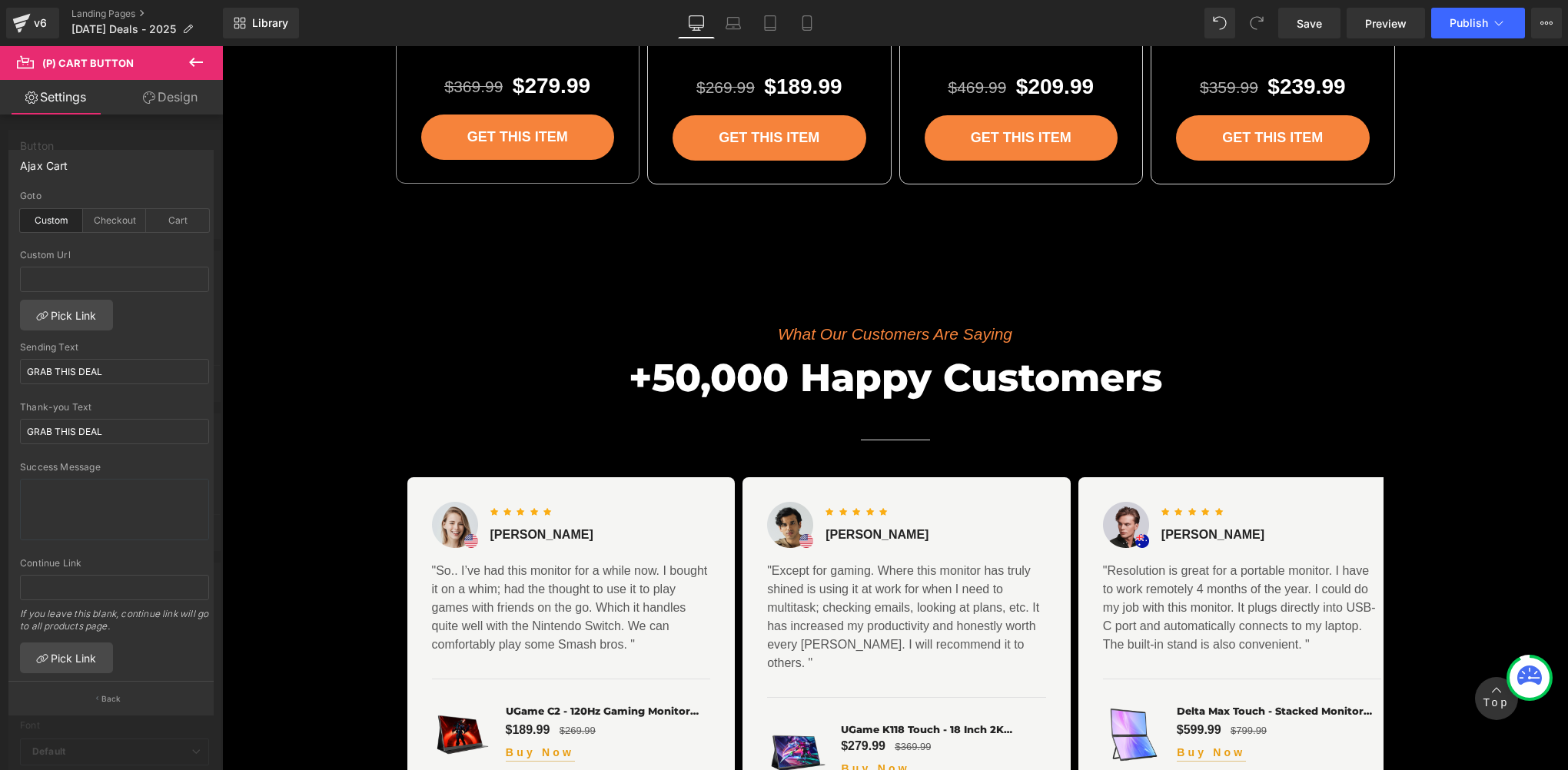
scroll to position [6405, 0]
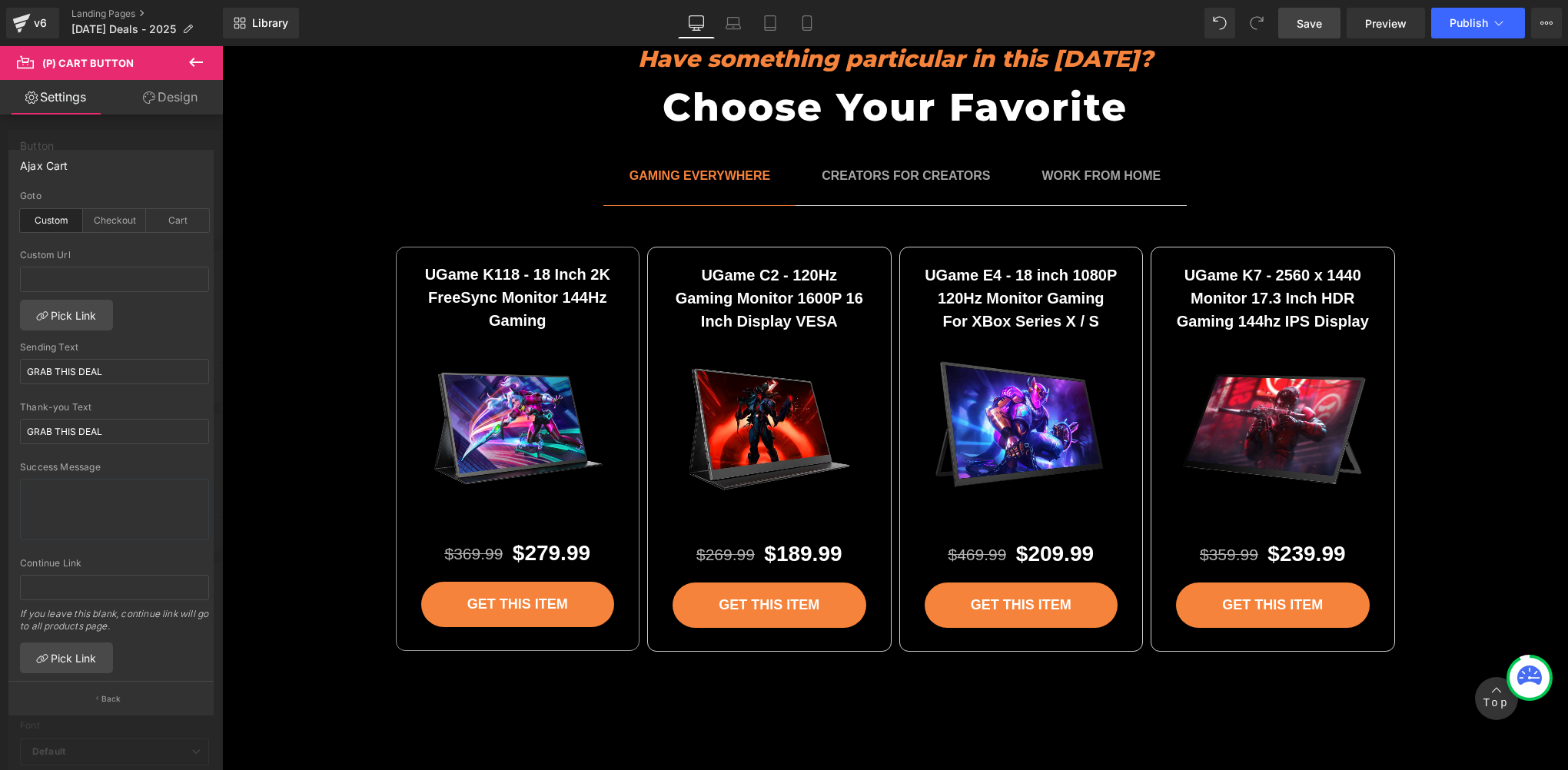
click at [1304, 20] on span "Save" at bounding box center [1309, 24] width 25 height 16
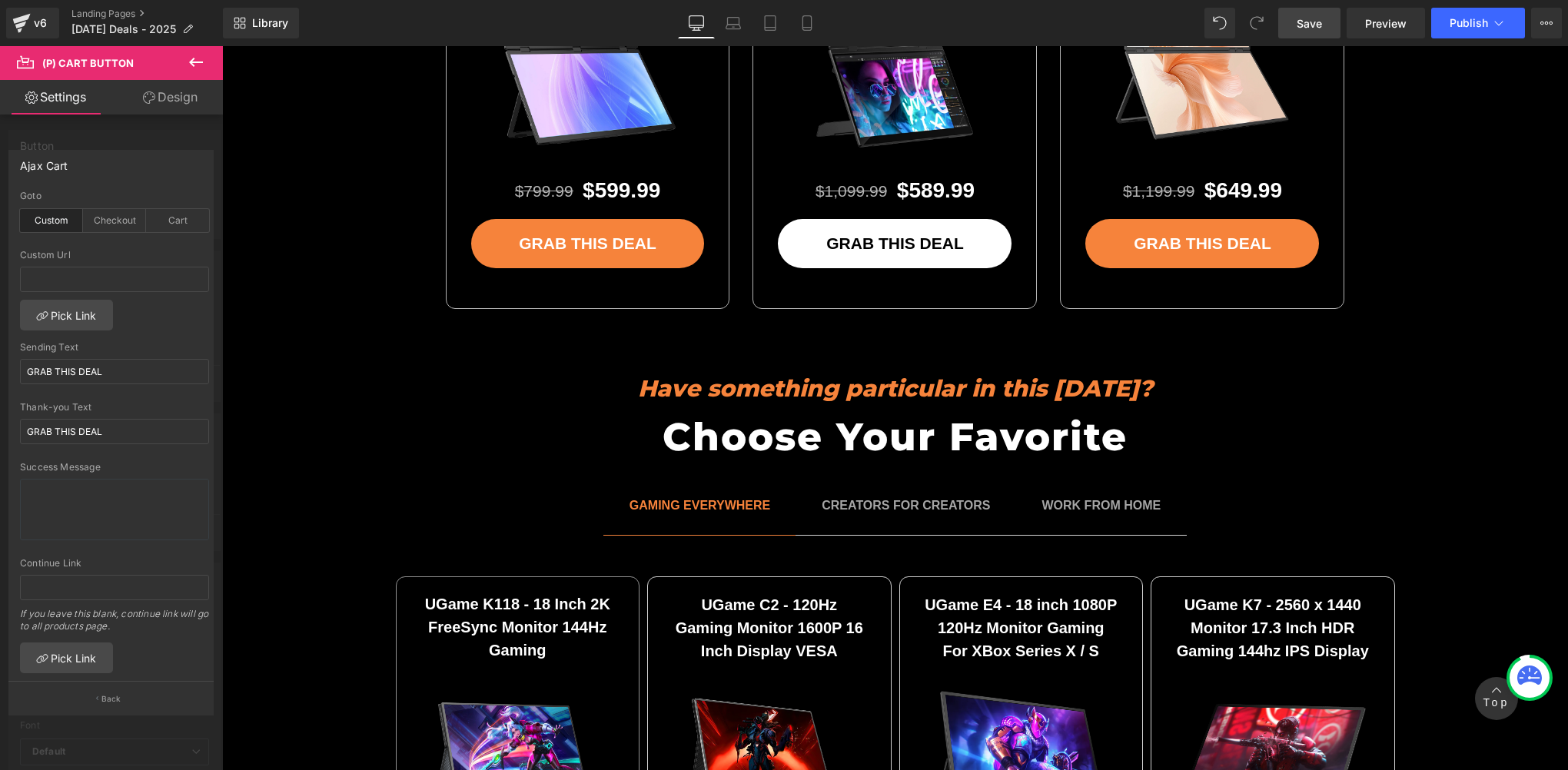
scroll to position [5892, 0]
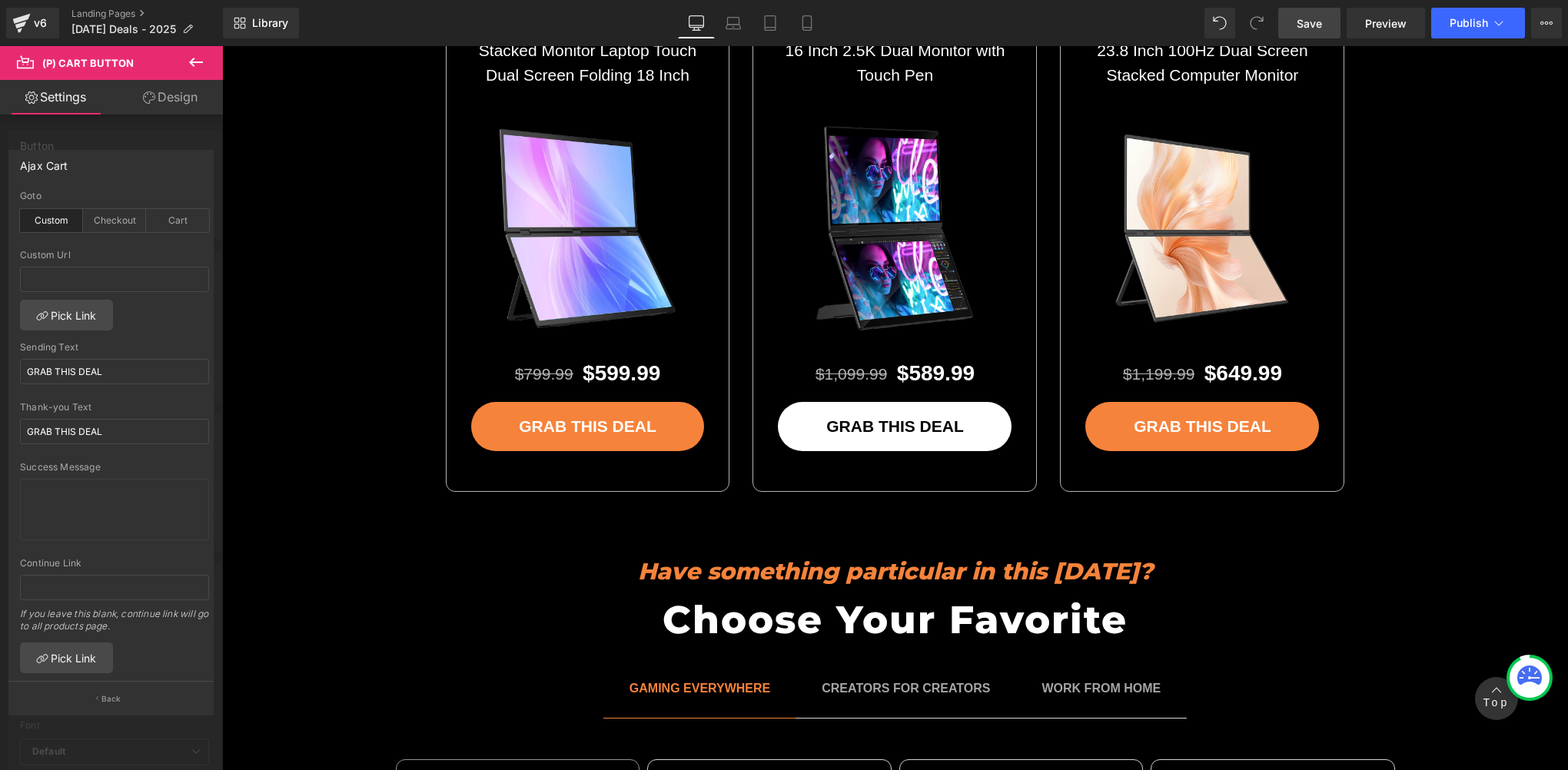
drag, startPoint x: 1297, startPoint y: 34, endPoint x: 328, endPoint y: 656, distance: 1151.5
click at [1297, 34] on link "Save" at bounding box center [1309, 23] width 62 height 31
